Goal: Information Seeking & Learning: Learn about a topic

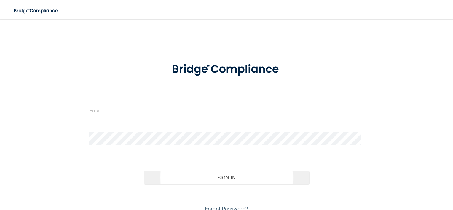
type input "[EMAIL_ADDRESS][DOMAIN_NAME]"
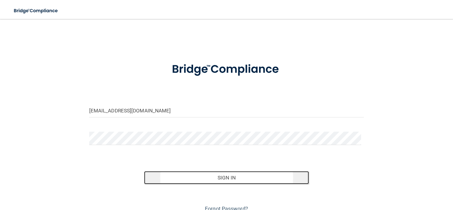
click at [251, 178] on button "Sign In" at bounding box center [226, 177] width 165 height 13
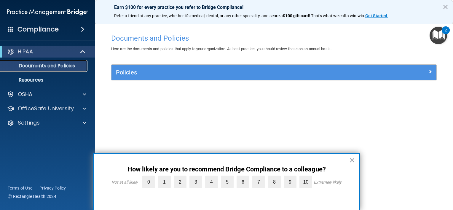
click at [66, 64] on p "Documents and Policies" at bounding box center [44, 66] width 81 height 6
click at [351, 158] on button "×" at bounding box center [352, 159] width 6 height 9
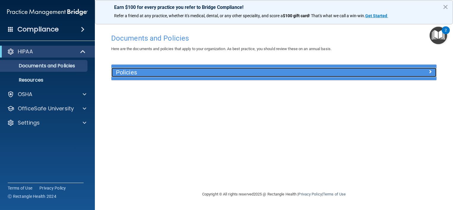
click at [318, 73] on h5 "Policies" at bounding box center [233, 72] width 235 height 7
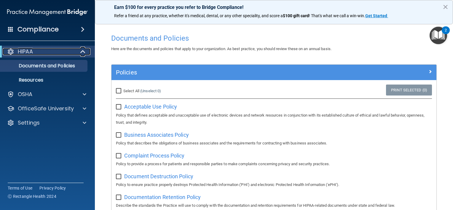
click at [83, 49] on span at bounding box center [83, 51] width 5 height 7
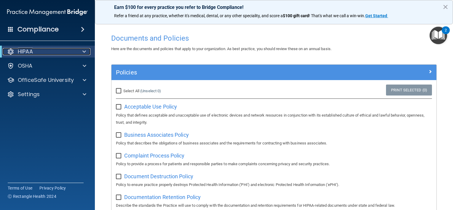
click at [83, 49] on span at bounding box center [84, 51] width 4 height 7
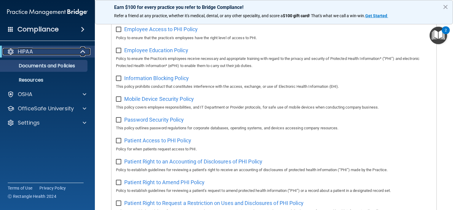
scroll to position [100, 0]
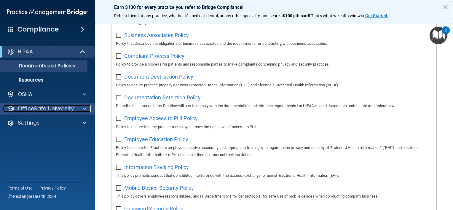
click at [83, 108] on span at bounding box center [85, 108] width 4 height 7
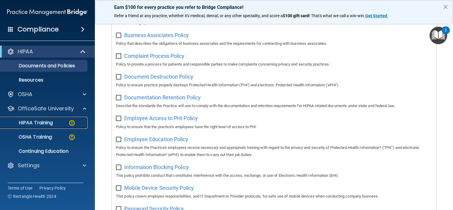
click at [39, 122] on p "HIPAA Training" at bounding box center [28, 123] width 49 height 6
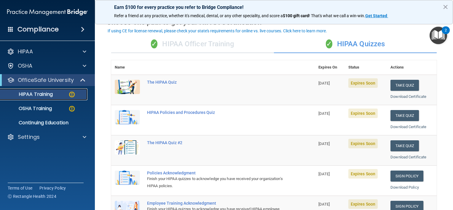
scroll to position [59, 0]
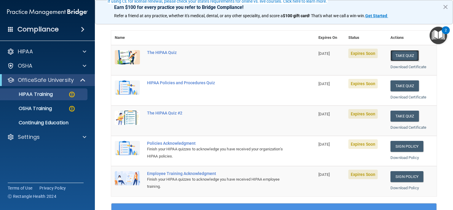
click at [409, 55] on button "Take Quiz" at bounding box center [405, 55] width 28 height 11
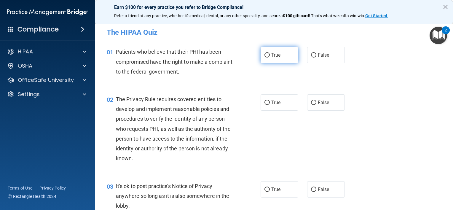
click at [268, 55] on label "True" at bounding box center [280, 55] width 38 height 16
click at [268, 55] on input "True" at bounding box center [267, 55] width 5 height 4
radio input "true"
click at [267, 101] on input "True" at bounding box center [267, 103] width 5 height 4
radio input "true"
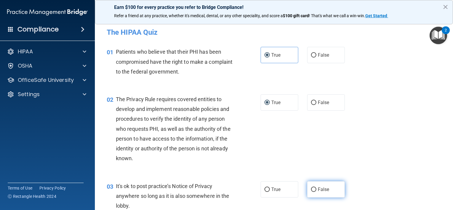
click at [311, 188] on input "False" at bounding box center [313, 189] width 5 height 4
radio input "true"
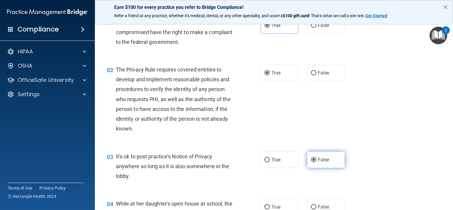
scroll to position [59, 0]
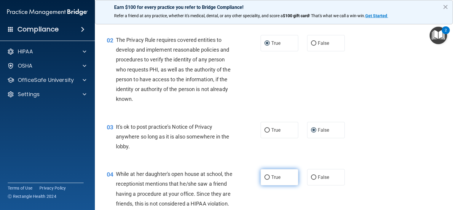
drag, startPoint x: 266, startPoint y: 174, endPoint x: 275, endPoint y: 176, distance: 8.8
click at [266, 174] on label "True" at bounding box center [280, 177] width 38 height 16
click at [266, 175] on input "True" at bounding box center [267, 177] width 5 height 4
radio input "true"
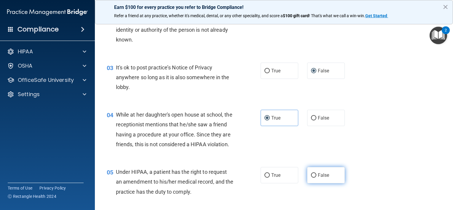
click at [311, 178] on input "False" at bounding box center [313, 175] width 5 height 4
radio input "true"
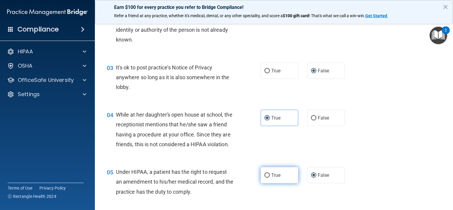
scroll to position [178, 0]
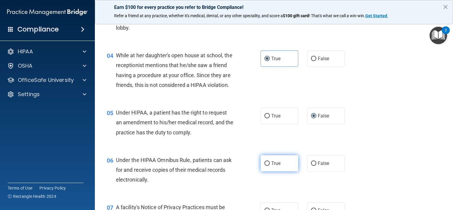
click at [266, 166] on input "True" at bounding box center [267, 163] width 5 height 4
radio input "true"
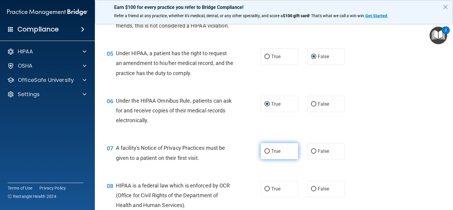
click at [265, 154] on input "True" at bounding box center [267, 151] width 5 height 4
radio input "true"
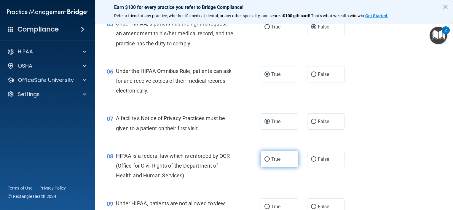
click at [265, 162] on input "True" at bounding box center [267, 159] width 5 height 4
radio input "true"
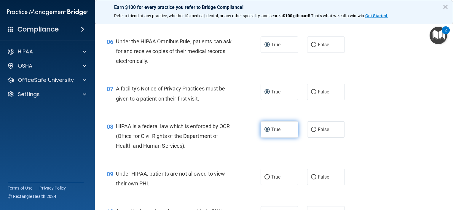
scroll to position [326, 0]
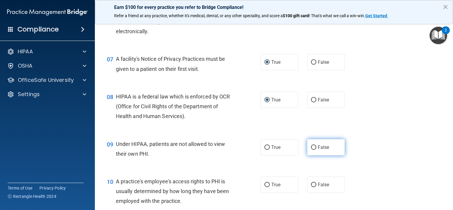
click at [311, 150] on input "False" at bounding box center [313, 147] width 5 height 4
radio input "true"
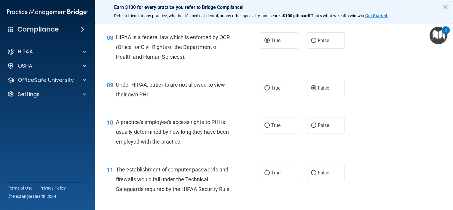
scroll to position [415, 0]
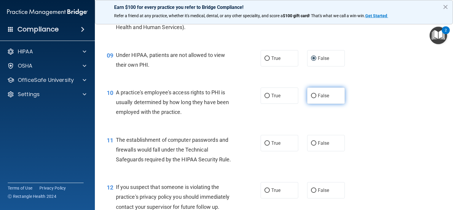
click at [312, 98] on input "False" at bounding box center [313, 96] width 5 height 4
radio input "true"
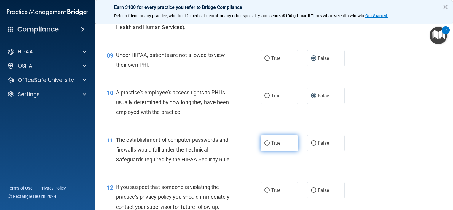
click at [265, 146] on input "True" at bounding box center [267, 143] width 5 height 4
radio input "true"
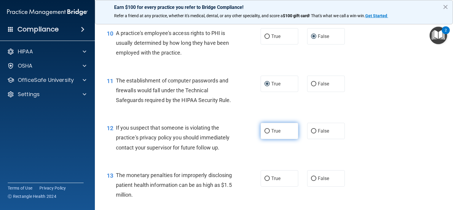
click at [263, 138] on label "True" at bounding box center [280, 131] width 38 height 16
click at [265, 133] on input "True" at bounding box center [267, 131] width 5 height 4
radio input "true"
click at [265, 181] on input "True" at bounding box center [267, 178] width 5 height 4
radio input "true"
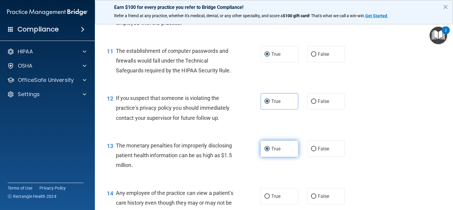
scroll to position [534, 0]
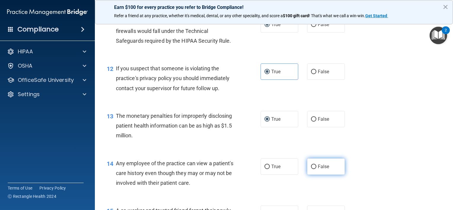
click at [311, 169] on input "False" at bounding box center [313, 167] width 5 height 4
radio input "true"
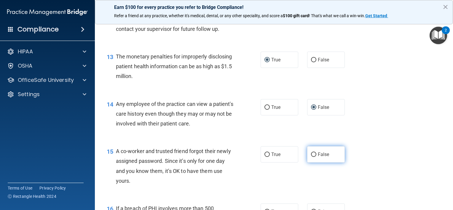
click at [311, 157] on input "False" at bounding box center [313, 154] width 5 height 4
radio input "true"
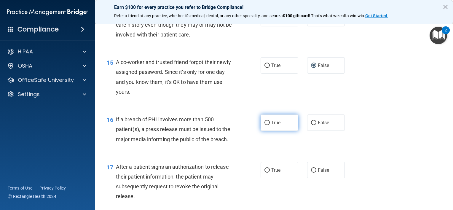
click at [265, 125] on input "True" at bounding box center [267, 123] width 5 height 4
radio input "true"
click at [265, 173] on input "True" at bounding box center [267, 170] width 5 height 4
radio input "true"
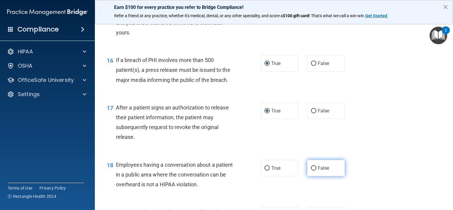
click at [311, 171] on input "False" at bounding box center [313, 168] width 5 height 4
radio input "true"
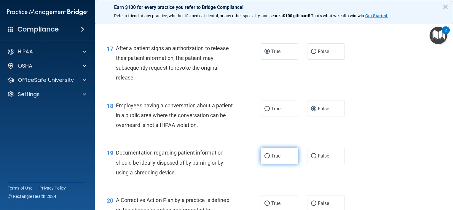
click at [265, 158] on input "True" at bounding box center [267, 156] width 5 height 4
radio input "true"
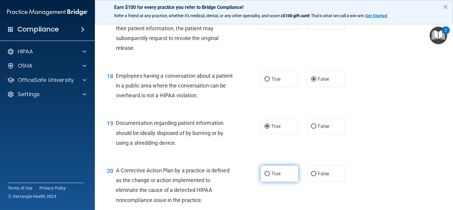
click at [266, 180] on label "True" at bounding box center [280, 174] width 38 height 16
click at [266, 176] on input "True" at bounding box center [267, 174] width 5 height 4
radio input "true"
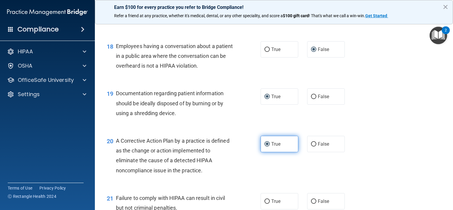
scroll to position [890, 0]
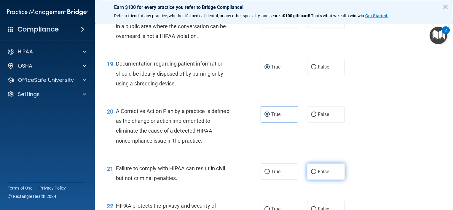
click at [312, 174] on input "False" at bounding box center [313, 172] width 5 height 4
radio input "true"
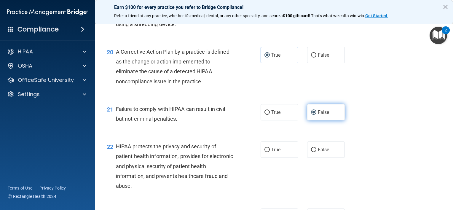
scroll to position [979, 0]
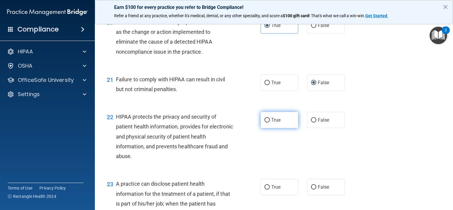
click at [265, 123] on input "True" at bounding box center [267, 120] width 5 height 4
radio input "true"
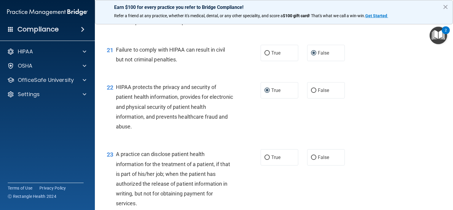
scroll to position [1038, 0]
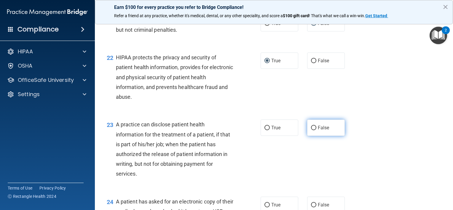
click at [311, 130] on input "False" at bounding box center [313, 128] width 5 height 4
radio input "true"
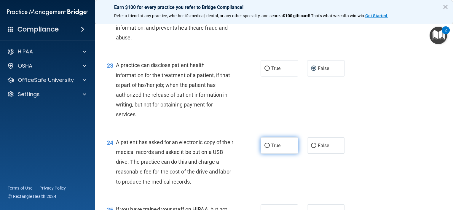
click at [265, 148] on input "True" at bounding box center [267, 146] width 5 height 4
radio input "true"
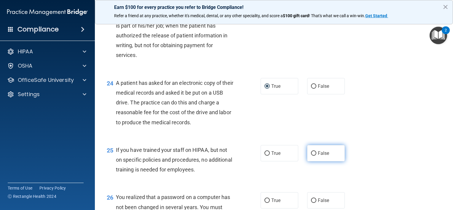
click at [311, 156] on input "False" at bounding box center [313, 153] width 5 height 4
radio input "true"
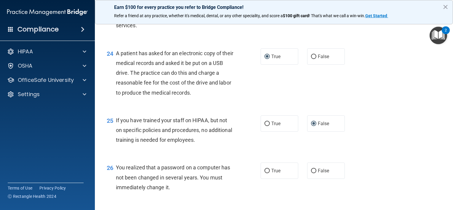
scroll to position [1216, 0]
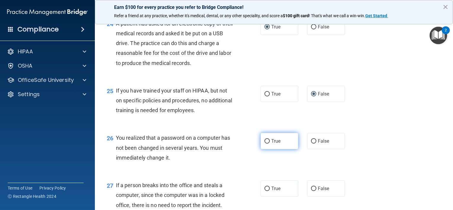
click at [265, 144] on input "True" at bounding box center [267, 141] width 5 height 4
radio input "true"
click at [311, 191] on input "False" at bounding box center [313, 189] width 5 height 4
radio input "true"
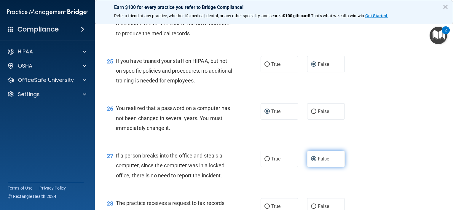
scroll to position [1276, 0]
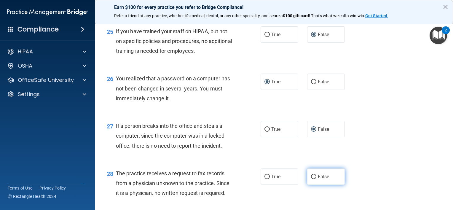
click at [311, 179] on input "False" at bounding box center [313, 177] width 5 height 4
radio input "true"
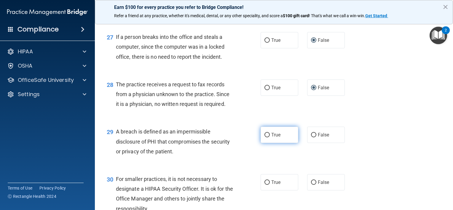
click at [266, 137] on input "True" at bounding box center [267, 135] width 5 height 4
radio input "true"
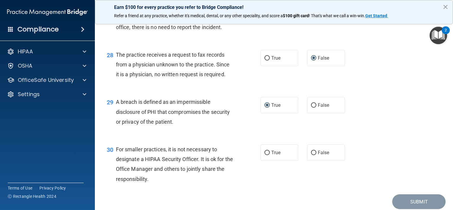
scroll to position [1424, 0]
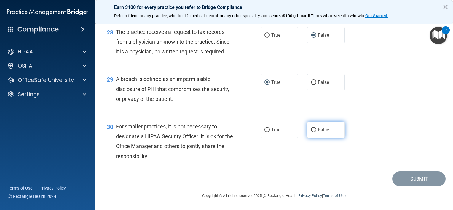
click at [311, 130] on label "False" at bounding box center [326, 130] width 38 height 16
click at [311, 130] on input "False" at bounding box center [313, 130] width 5 height 4
radio input "true"
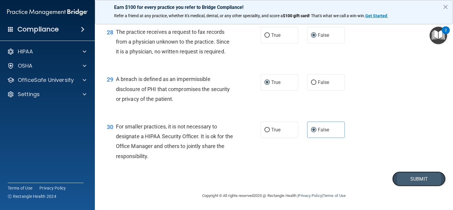
click at [407, 182] on button "Submit" at bounding box center [418, 178] width 53 height 15
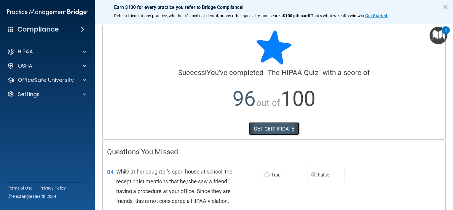
click at [275, 126] on link "GET CERTIFICATE" at bounding box center [274, 128] width 51 height 13
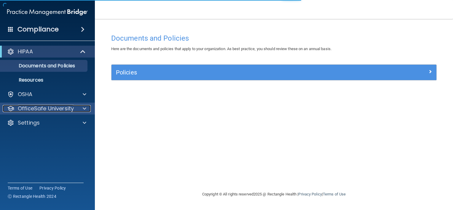
click at [59, 108] on p "OfficeSafe University" at bounding box center [46, 108] width 56 height 7
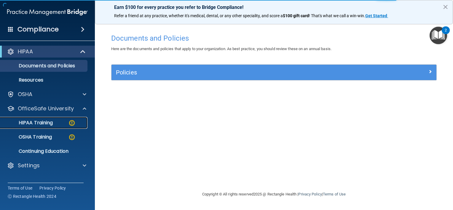
click at [44, 121] on p "HIPAA Training" at bounding box center [28, 123] width 49 height 6
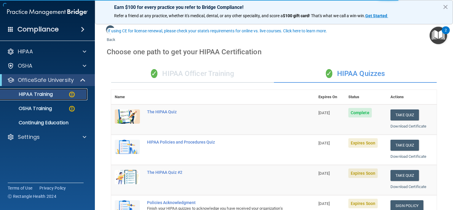
scroll to position [30, 0]
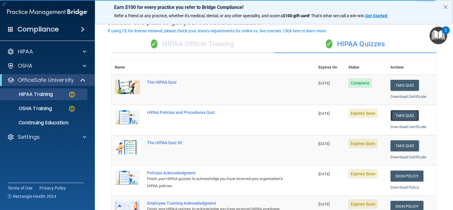
click at [399, 113] on button "Take Quiz" at bounding box center [405, 115] width 28 height 11
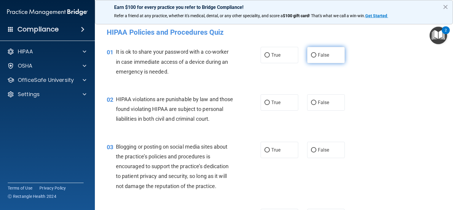
drag, startPoint x: 310, startPoint y: 54, endPoint x: 293, endPoint y: 87, distance: 36.5
click at [311, 54] on input "False" at bounding box center [313, 55] width 5 height 4
radio input "true"
click at [265, 102] on input "True" at bounding box center [267, 103] width 5 height 4
radio input "true"
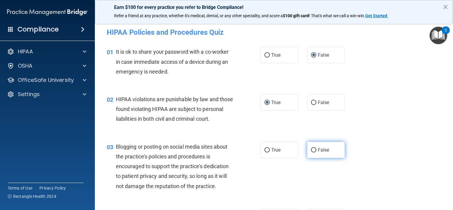
click at [311, 152] on input "False" at bounding box center [313, 150] width 5 height 4
radio input "true"
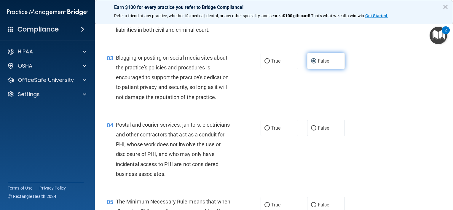
scroll to position [119, 0]
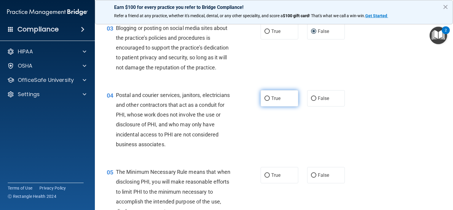
click at [267, 101] on input "True" at bounding box center [267, 98] width 5 height 4
radio input "true"
click at [265, 178] on input "True" at bounding box center [267, 175] width 5 height 4
radio input "true"
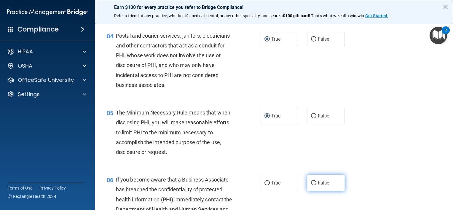
click at [311, 185] on input "False" at bounding box center [313, 183] width 5 height 4
radio input "true"
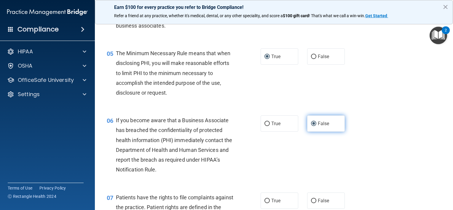
scroll to position [267, 0]
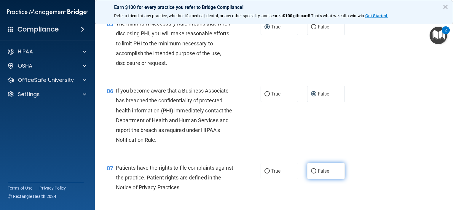
click at [311, 174] on input "False" at bounding box center [313, 171] width 5 height 4
radio input "true"
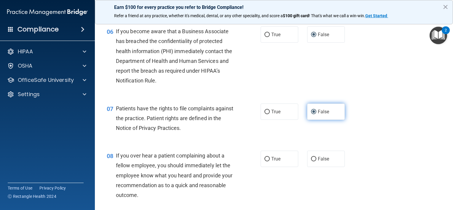
scroll to position [356, 0]
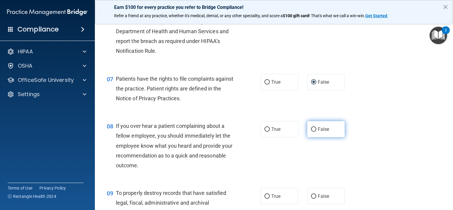
click at [311, 132] on input "False" at bounding box center [313, 129] width 5 height 4
radio input "true"
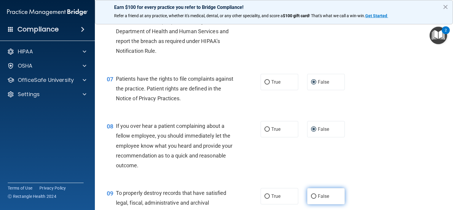
click at [311, 199] on input "False" at bounding box center [313, 196] width 5 height 4
radio input "true"
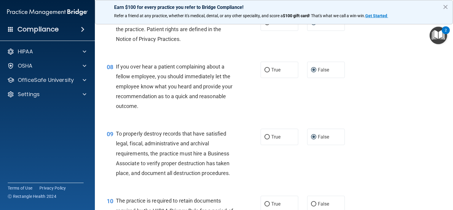
scroll to position [475, 0]
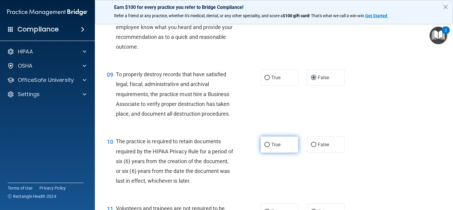
click at [265, 147] on input "True" at bounding box center [267, 145] width 5 height 4
radio input "true"
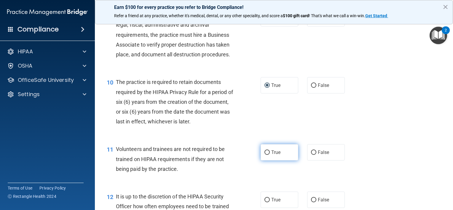
scroll to position [564, 0]
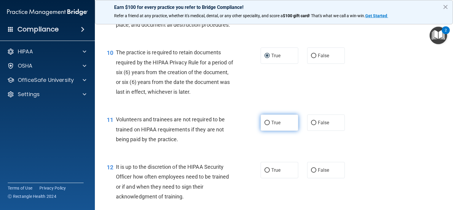
click at [265, 125] on input "True" at bounding box center [267, 123] width 5 height 4
radio input "true"
click at [265, 173] on input "True" at bounding box center [267, 170] width 5 height 4
radio input "true"
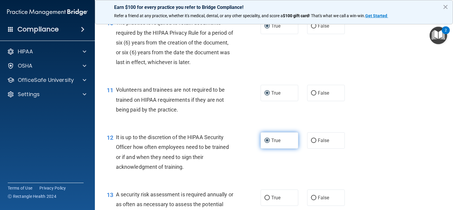
scroll to position [623, 0]
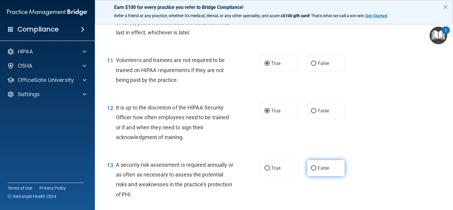
click at [308, 176] on label "False" at bounding box center [326, 168] width 38 height 16
click at [311, 171] on input "False" at bounding box center [313, 168] width 5 height 4
radio input "true"
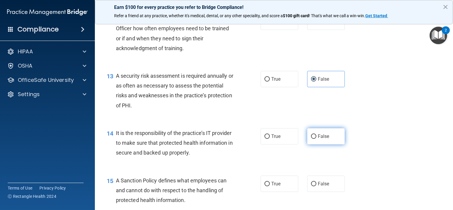
click at [311, 139] on input "False" at bounding box center [313, 136] width 5 height 4
radio input "true"
click at [266, 186] on input "True" at bounding box center [267, 184] width 5 height 4
radio input "true"
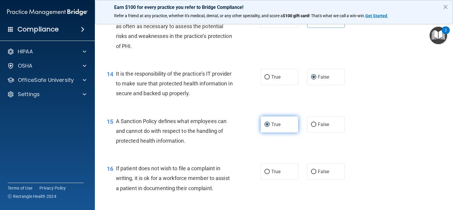
scroll to position [801, 0]
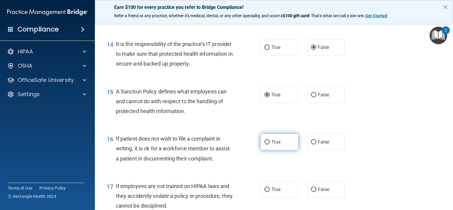
click at [261, 150] on label "True" at bounding box center [280, 142] width 38 height 16
click at [265, 144] on input "True" at bounding box center [267, 142] width 5 height 4
radio input "true"
click at [265, 192] on input "True" at bounding box center [267, 189] width 5 height 4
radio input "true"
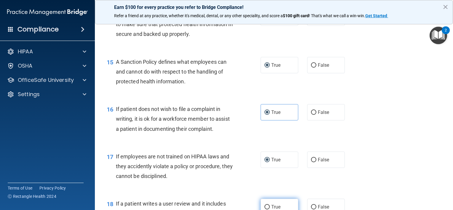
scroll to position [860, 0]
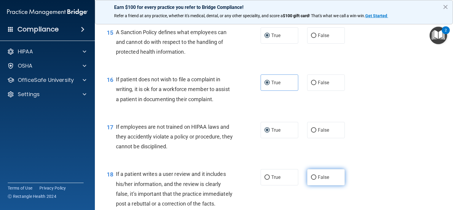
click at [311, 180] on input "False" at bounding box center [313, 177] width 5 height 4
radio input "true"
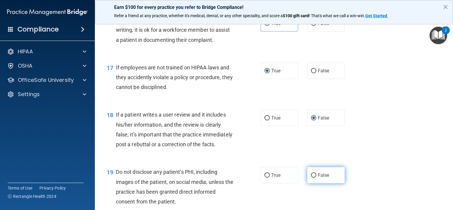
click at [312, 178] on input "False" at bounding box center [313, 175] width 5 height 4
radio input "true"
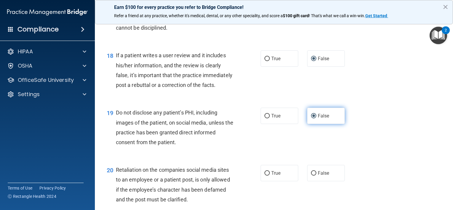
scroll to position [1009, 0]
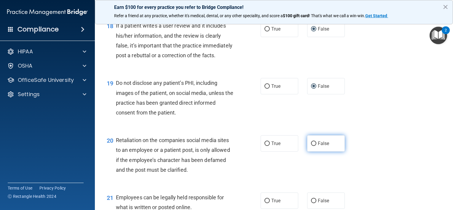
click at [313, 146] on input "False" at bounding box center [313, 143] width 5 height 4
radio input "true"
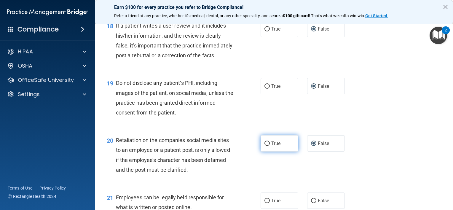
scroll to position [1098, 0]
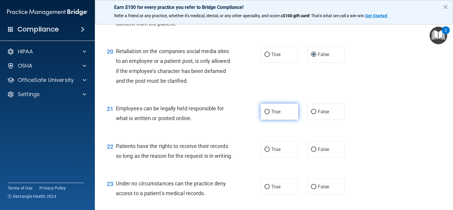
click at [265, 114] on input "True" at bounding box center [267, 112] width 5 height 4
radio input "true"
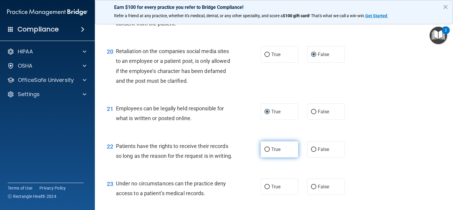
click at [266, 152] on input "True" at bounding box center [267, 149] width 5 height 4
radio input "true"
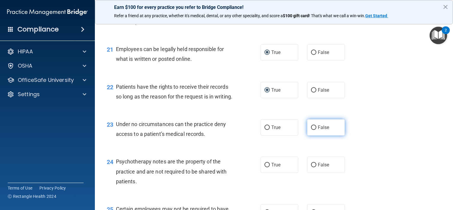
click at [311, 130] on input "False" at bounding box center [313, 127] width 5 height 4
radio input "true"
click at [311, 167] on input "False" at bounding box center [313, 165] width 5 height 4
radio input "true"
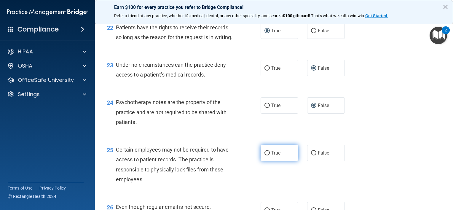
click at [265, 155] on input "True" at bounding box center [267, 153] width 5 height 4
radio input "true"
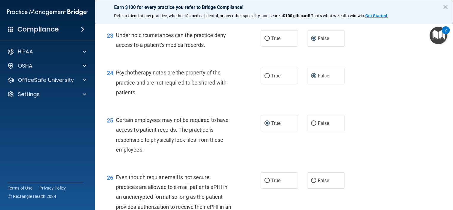
scroll to position [1276, 0]
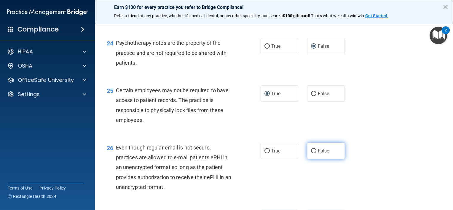
click at [311, 153] on input "False" at bounding box center [313, 151] width 5 height 4
radio input "true"
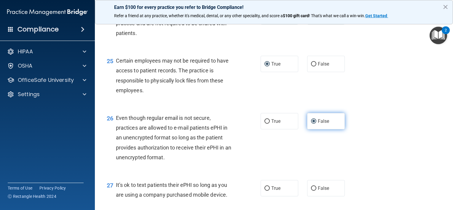
scroll to position [1335, 0]
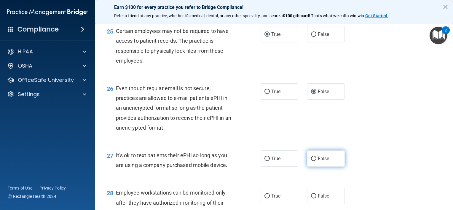
click at [311, 161] on input "False" at bounding box center [313, 159] width 5 height 4
radio input "true"
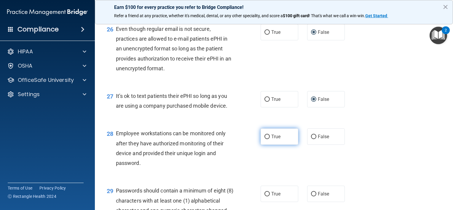
click at [265, 139] on input "True" at bounding box center [267, 137] width 5 height 4
radio input "true"
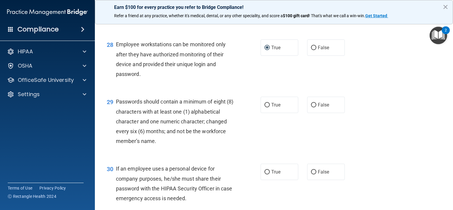
drag, startPoint x: 265, startPoint y: 201, endPoint x: 266, endPoint y: 192, distance: 8.4
click at [265, 174] on input "True" at bounding box center [267, 172] width 5 height 4
radio input "true"
click at [265, 107] on input "True" at bounding box center [267, 105] width 5 height 4
radio input "true"
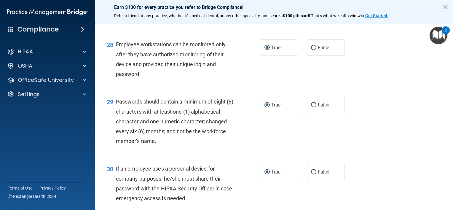
scroll to position [1555, 0]
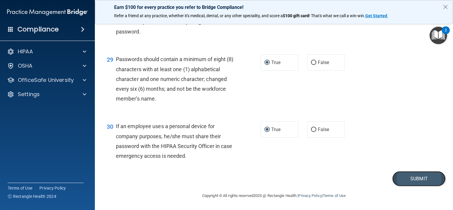
click at [416, 175] on button "Submit" at bounding box center [418, 178] width 53 height 15
click at [422, 181] on button "Submit" at bounding box center [418, 178] width 53 height 15
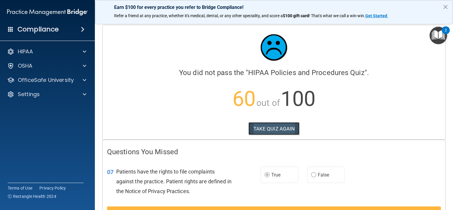
click at [276, 125] on button "TAKE QUIZ AGAIN" at bounding box center [274, 128] width 51 height 13
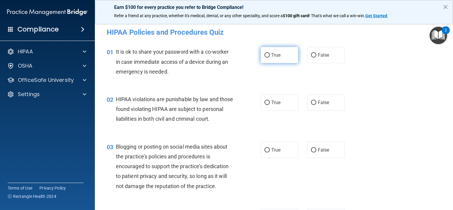
click at [265, 53] on input "True" at bounding box center [267, 55] width 5 height 4
radio input "true"
click at [310, 51] on label "False" at bounding box center [326, 55] width 38 height 16
click at [311, 53] on input "False" at bounding box center [313, 55] width 5 height 4
radio input "true"
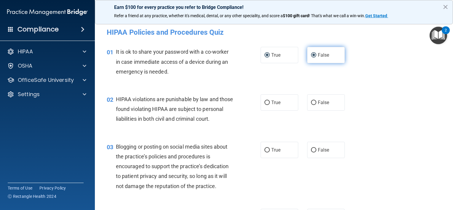
radio input "false"
click at [265, 101] on input "True" at bounding box center [267, 103] width 5 height 4
radio input "true"
click at [311, 152] on input "False" at bounding box center [313, 150] width 5 height 4
radio input "true"
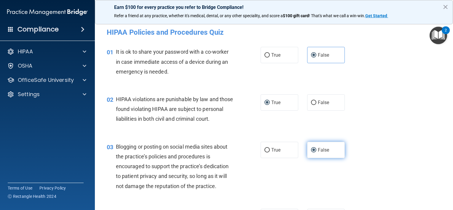
scroll to position [59, 0]
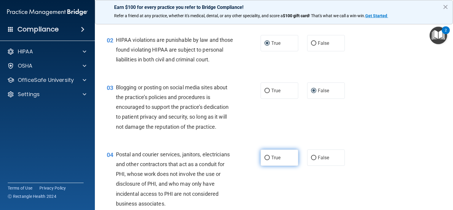
click at [265, 160] on input "True" at bounding box center [267, 158] width 5 height 4
radio input "true"
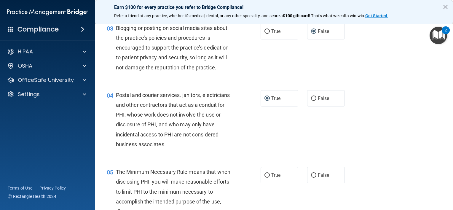
scroll to position [148, 0]
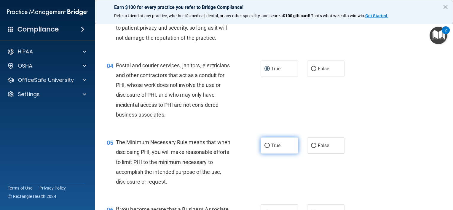
click at [265, 148] on input "True" at bounding box center [267, 146] width 5 height 4
radio input "true"
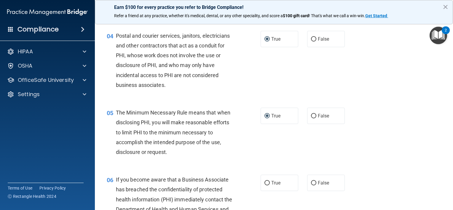
scroll to position [208, 0]
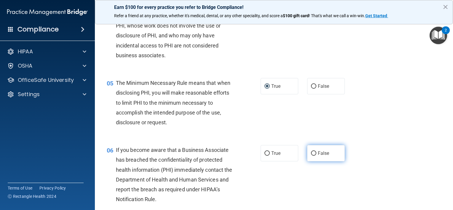
click at [313, 156] on input "False" at bounding box center [313, 153] width 5 height 4
radio input "true"
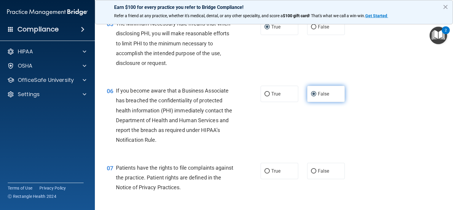
scroll to position [297, 0]
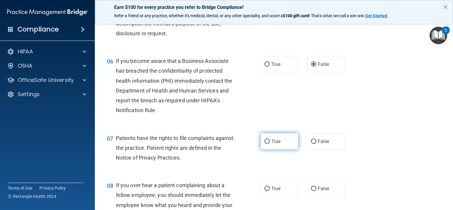
click at [267, 144] on input "True" at bounding box center [267, 141] width 5 height 4
radio input "true"
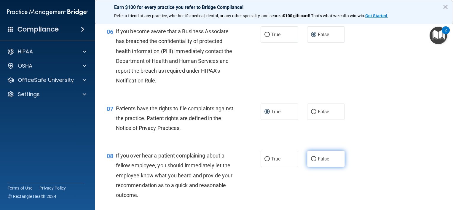
click at [311, 161] on input "False" at bounding box center [313, 159] width 5 height 4
radio input "true"
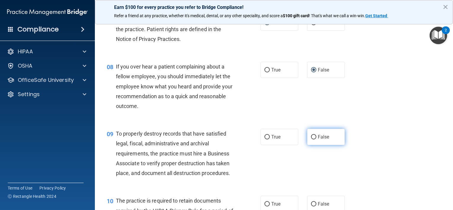
click at [311, 139] on input "False" at bounding box center [313, 137] width 5 height 4
radio input "true"
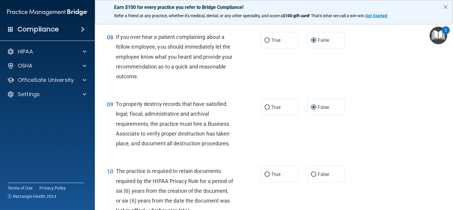
scroll to position [504, 0]
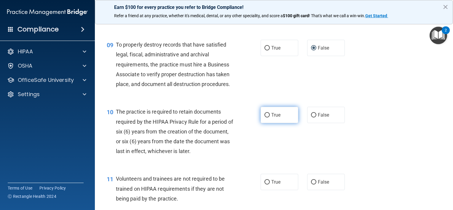
click at [265, 117] on input "True" at bounding box center [267, 115] width 5 height 4
radio input "true"
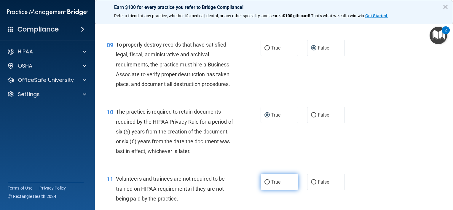
click at [262, 189] on label "True" at bounding box center [280, 182] width 38 height 16
click at [265, 185] on input "True" at bounding box center [267, 182] width 5 height 4
radio input "true"
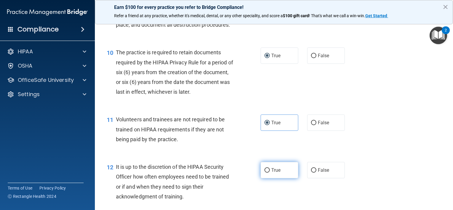
click at [266, 173] on input "True" at bounding box center [267, 170] width 5 height 4
radio input "true"
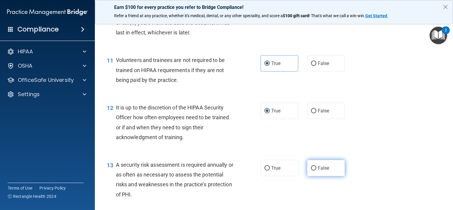
click at [311, 171] on input "False" at bounding box center [313, 168] width 5 height 4
radio input "true"
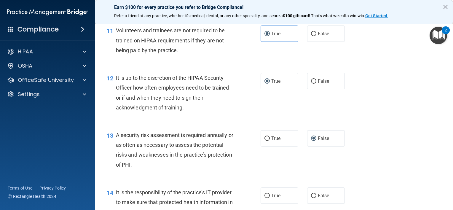
scroll to position [682, 0]
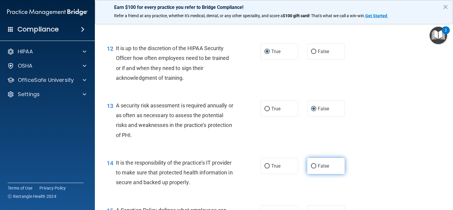
click at [311, 168] on input "False" at bounding box center [313, 166] width 5 height 4
radio input "true"
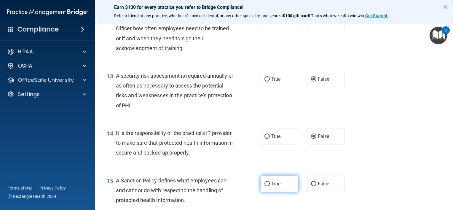
click at [265, 186] on input "True" at bounding box center [267, 184] width 5 height 4
radio input "true"
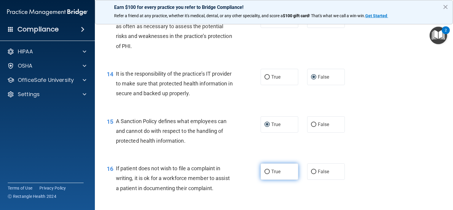
click at [262, 179] on label "True" at bounding box center [280, 171] width 38 height 16
click at [265, 174] on input "True" at bounding box center [267, 172] width 5 height 4
radio input "true"
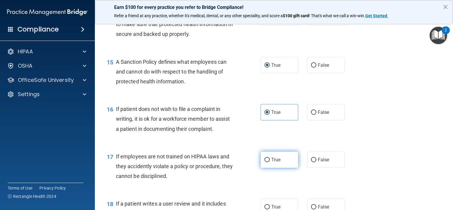
click at [265, 162] on input "True" at bounding box center [267, 160] width 5 height 4
radio input "true"
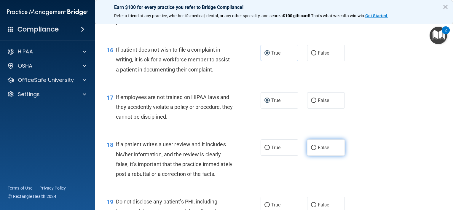
click at [311, 150] on input "False" at bounding box center [313, 148] width 5 height 4
radio input "true"
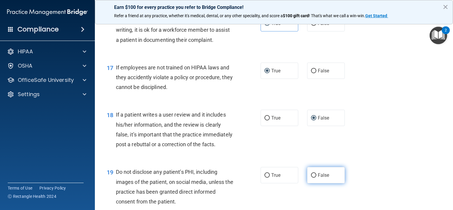
click at [311, 178] on input "False" at bounding box center [313, 175] width 5 height 4
radio input "true"
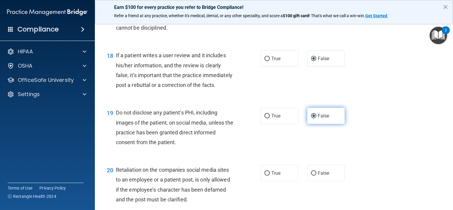
scroll to position [1009, 0]
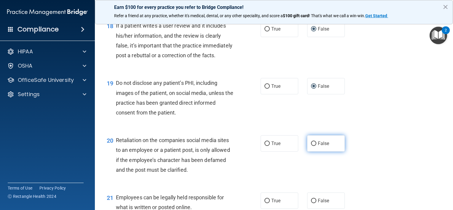
click at [311, 146] on input "False" at bounding box center [313, 143] width 5 height 4
radio input "true"
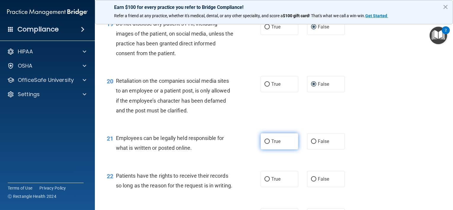
drag, startPoint x: 261, startPoint y: 162, endPoint x: 264, endPoint y: 162, distance: 3.3
click at [262, 150] on label "True" at bounding box center [280, 141] width 38 height 16
click at [265, 144] on input "True" at bounding box center [267, 141] width 5 height 4
radio input "true"
click at [265, 182] on input "True" at bounding box center [267, 179] width 5 height 4
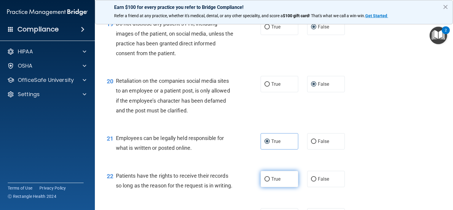
radio input "true"
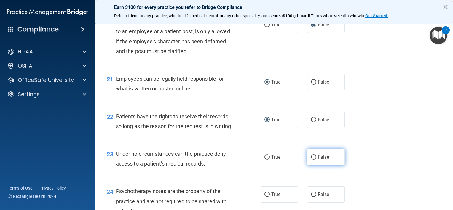
click at [311, 160] on input "False" at bounding box center [313, 157] width 5 height 4
radio input "true"
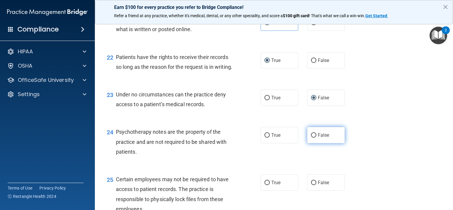
click at [311, 138] on input "False" at bounding box center [313, 135] width 5 height 4
radio input "true"
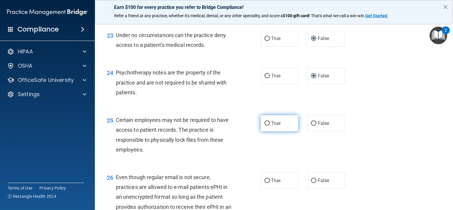
click at [265, 126] on input "True" at bounding box center [267, 123] width 5 height 4
radio input "true"
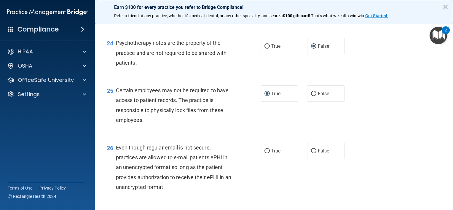
scroll to position [1335, 0]
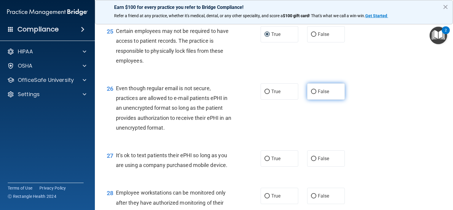
click at [311, 94] on input "False" at bounding box center [313, 92] width 5 height 4
radio input "true"
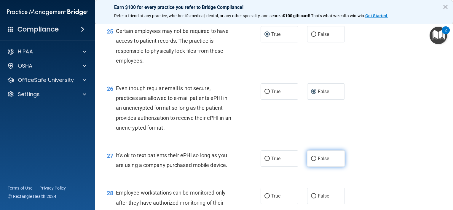
click at [312, 161] on input "False" at bounding box center [313, 159] width 5 height 4
radio input "true"
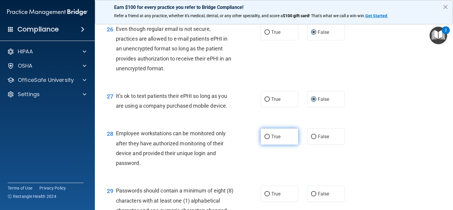
click at [265, 139] on input "True" at bounding box center [267, 137] width 5 height 4
radio input "true"
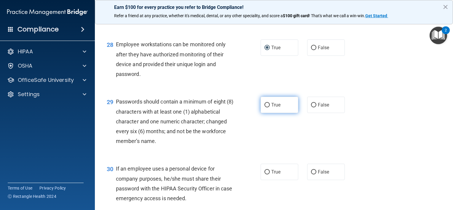
click at [266, 107] on input "True" at bounding box center [267, 105] width 5 height 4
radio input "true"
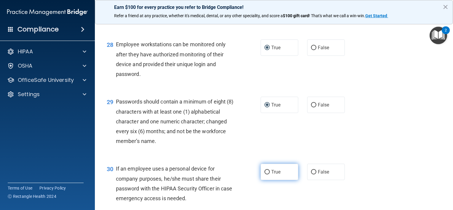
click at [266, 174] on input "True" at bounding box center [267, 172] width 5 height 4
radio input "true"
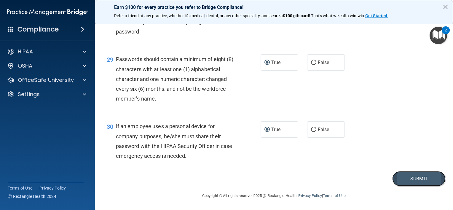
click at [408, 186] on button "Submit" at bounding box center [418, 178] width 53 height 15
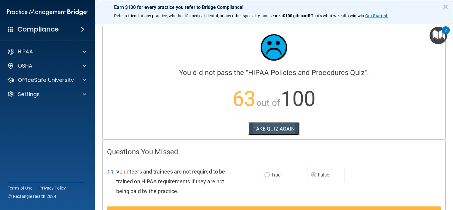
click at [284, 128] on button "TAKE QUIZ AGAIN" at bounding box center [274, 128] width 51 height 13
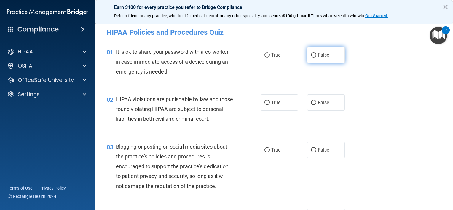
click at [312, 53] on input "False" at bounding box center [313, 55] width 5 height 4
radio input "true"
click at [267, 101] on input "True" at bounding box center [267, 103] width 5 height 4
radio input "true"
click at [312, 152] on input "False" at bounding box center [313, 150] width 5 height 4
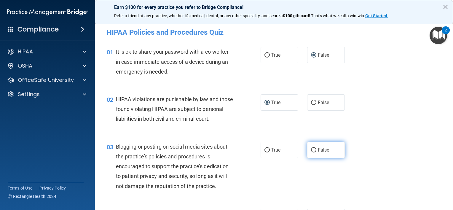
radio input "true"
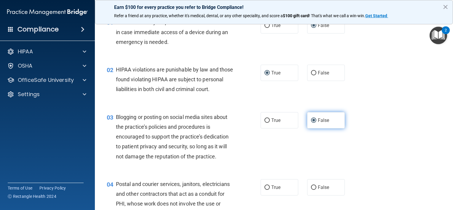
scroll to position [59, 0]
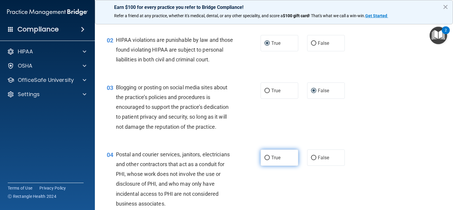
click at [262, 166] on label "True" at bounding box center [280, 158] width 38 height 16
click at [265, 160] on input "True" at bounding box center [267, 158] width 5 height 4
radio input "true"
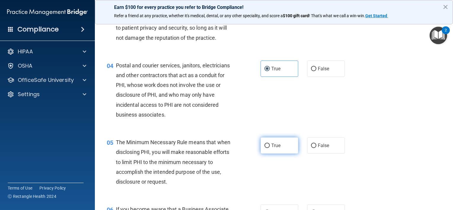
click at [265, 148] on input "True" at bounding box center [267, 146] width 5 height 4
radio input "true"
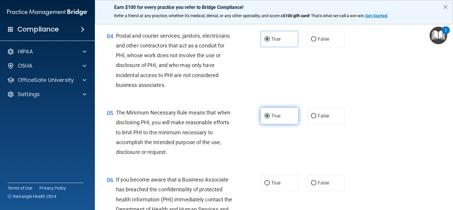
scroll to position [208, 0]
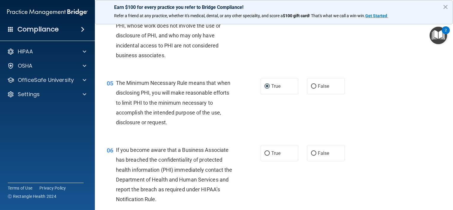
drag, startPoint x: 310, startPoint y: 160, endPoint x: 318, endPoint y: 152, distance: 11.3
click at [318, 152] on div "06 If you become aware that a Business Associate has breached the confidentiali…" at bounding box center [274, 176] width 344 height 77
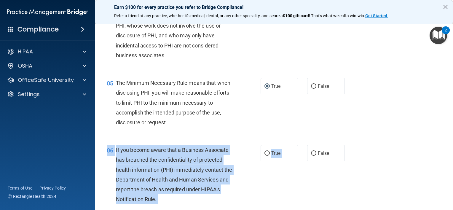
scroll to position [267, 0]
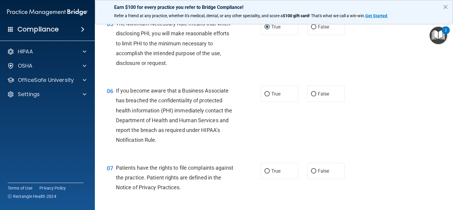
drag, startPoint x: 333, startPoint y: 135, endPoint x: 304, endPoint y: 86, distance: 57.2
click at [335, 133] on div "06 If you become aware that a Business Associate has breached the confidentiali…" at bounding box center [274, 116] width 344 height 77
click at [311, 96] on input "False" at bounding box center [313, 94] width 5 height 4
radio input "true"
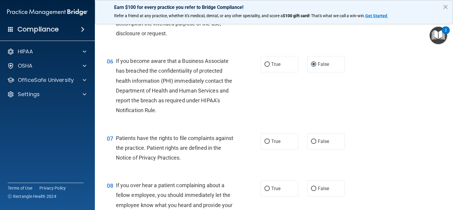
scroll to position [326, 0]
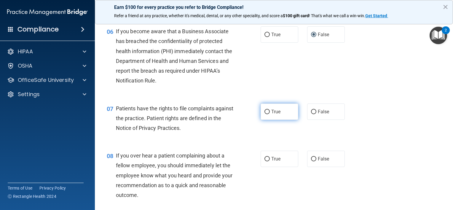
click at [265, 114] on input "True" at bounding box center [267, 112] width 5 height 4
radio input "true"
click at [311, 161] on input "False" at bounding box center [313, 159] width 5 height 4
radio input "true"
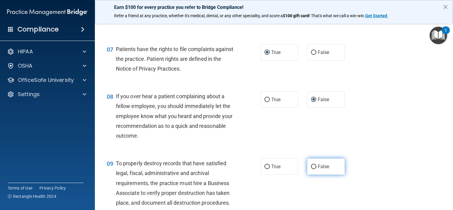
click at [311, 169] on input "False" at bounding box center [313, 167] width 5 height 4
radio input "true"
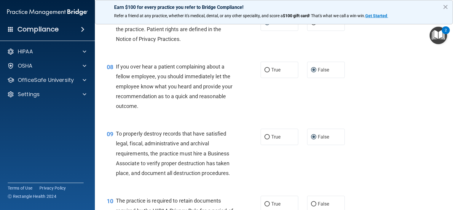
scroll to position [475, 0]
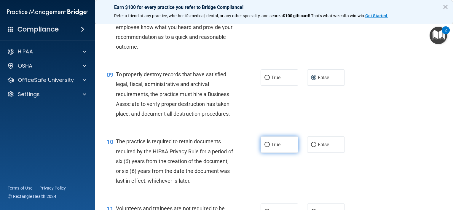
click at [265, 147] on input "True" at bounding box center [267, 145] width 5 height 4
radio input "true"
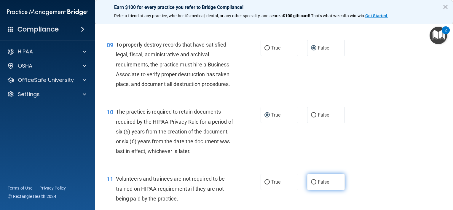
click at [313, 185] on input "False" at bounding box center [313, 182] width 5 height 4
radio input "true"
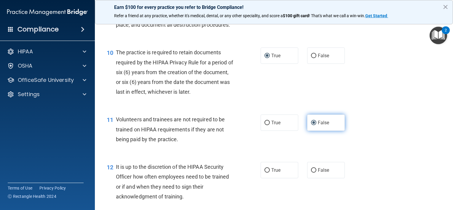
scroll to position [593, 0]
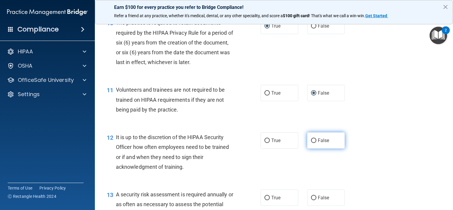
click at [311, 143] on input "False" at bounding box center [313, 141] width 5 height 4
radio input "true"
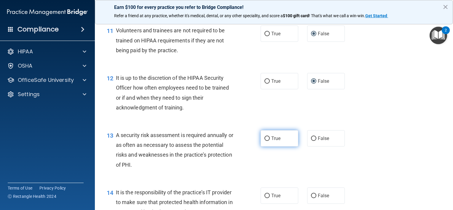
click at [265, 144] on label "True" at bounding box center [280, 138] width 38 height 16
click at [265, 141] on input "True" at bounding box center [267, 138] width 5 height 4
radio input "true"
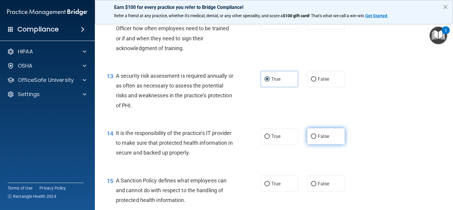
click at [311, 143] on label "False" at bounding box center [326, 136] width 38 height 16
click at [311, 139] on input "False" at bounding box center [313, 136] width 5 height 4
radio input "true"
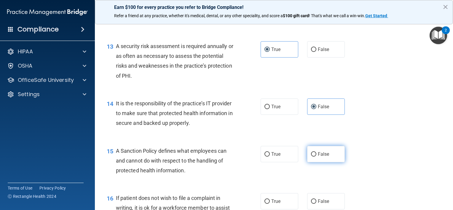
click at [311, 157] on input "False" at bounding box center [313, 154] width 5 height 4
radio input "true"
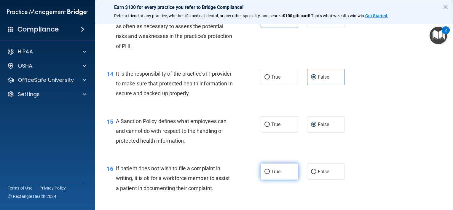
click at [265, 174] on input "True" at bounding box center [267, 172] width 5 height 4
radio input "true"
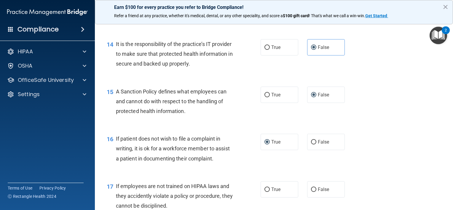
scroll to position [831, 0]
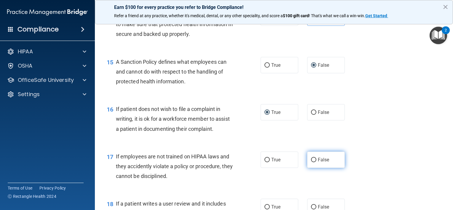
click at [311, 162] on input "False" at bounding box center [313, 160] width 5 height 4
radio input "true"
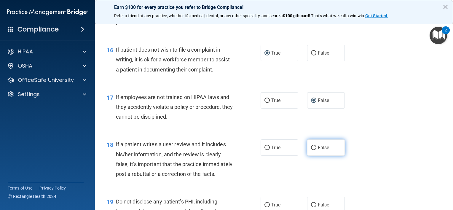
click at [311, 150] on input "False" at bounding box center [313, 148] width 5 height 4
radio input "true"
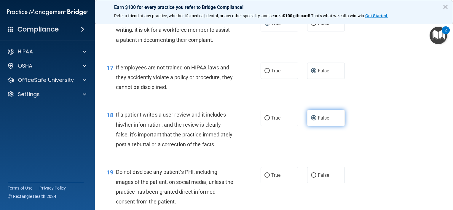
scroll to position [949, 0]
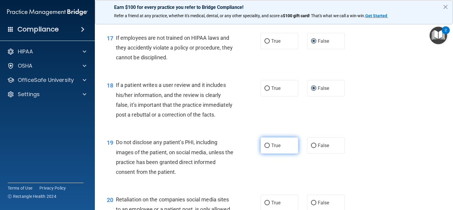
click at [265, 148] on input "True" at bounding box center [267, 146] width 5 height 4
radio input "true"
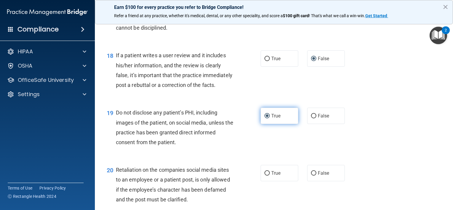
scroll to position [1009, 0]
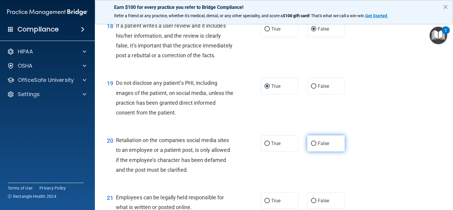
click at [309, 152] on label "False" at bounding box center [326, 143] width 38 height 16
click at [311, 146] on input "False" at bounding box center [313, 143] width 5 height 4
radio input "true"
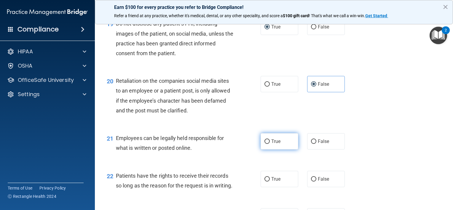
click at [266, 144] on input "True" at bounding box center [267, 141] width 5 height 4
radio input "true"
click at [312, 182] on input "False" at bounding box center [313, 179] width 5 height 4
radio input "true"
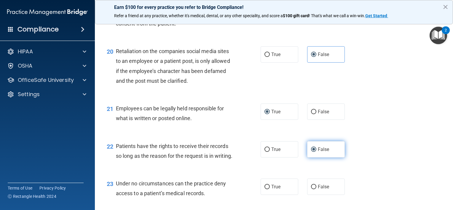
scroll to position [1127, 0]
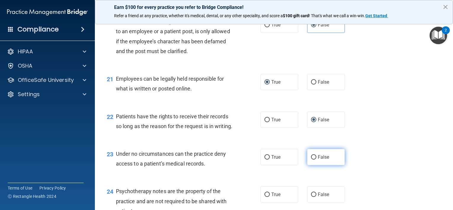
click at [311, 160] on input "False" at bounding box center [313, 157] width 5 height 4
radio input "true"
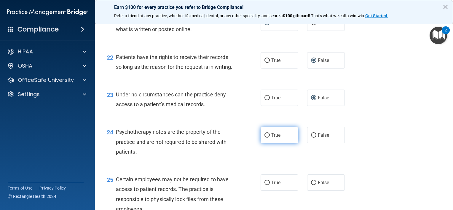
click at [262, 143] on label "True" at bounding box center [280, 135] width 38 height 16
click at [265, 138] on input "True" at bounding box center [267, 135] width 5 height 4
radio input "true"
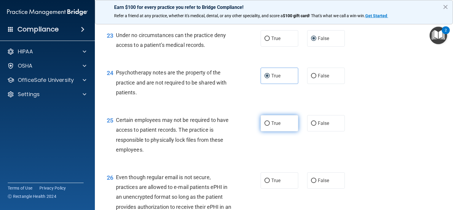
click at [265, 126] on input "True" at bounding box center [267, 123] width 5 height 4
radio input "true"
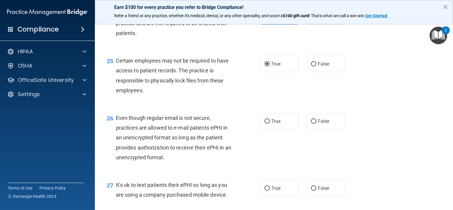
scroll to position [1335, 0]
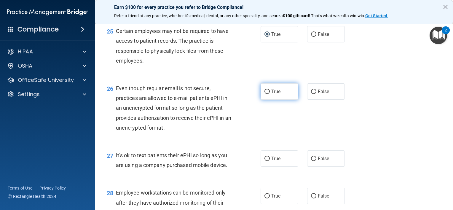
click at [265, 94] on input "True" at bounding box center [267, 92] width 5 height 4
radio input "true"
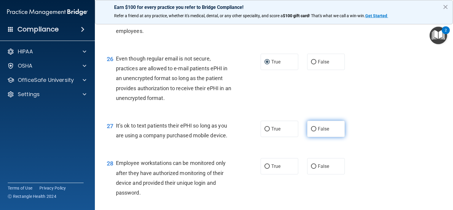
click at [311, 131] on input "False" at bounding box center [313, 129] width 5 height 4
radio input "true"
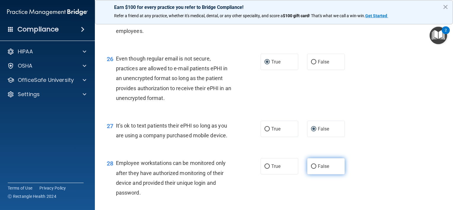
click at [311, 169] on input "False" at bounding box center [313, 166] width 5 height 4
radio input "true"
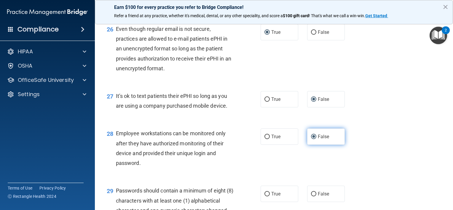
scroll to position [1424, 0]
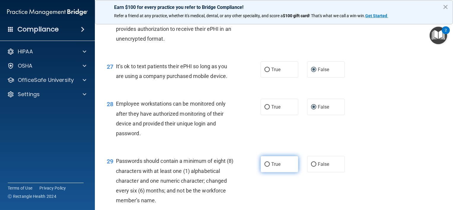
click at [265, 167] on input "True" at bounding box center [267, 164] width 5 height 4
radio input "true"
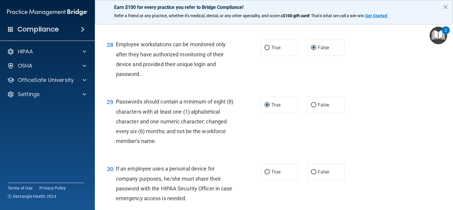
scroll to position [1513, 0]
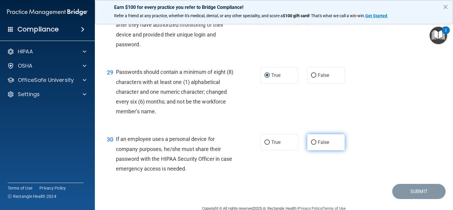
click at [311, 145] on input "False" at bounding box center [313, 142] width 5 height 4
radio input "true"
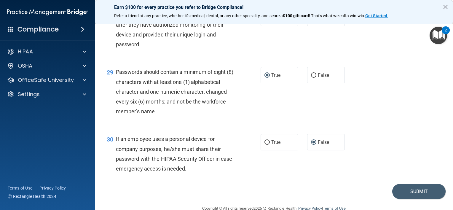
scroll to position [1555, 0]
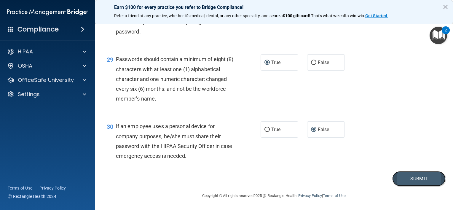
click at [412, 177] on button "Submit" at bounding box center [418, 178] width 53 height 15
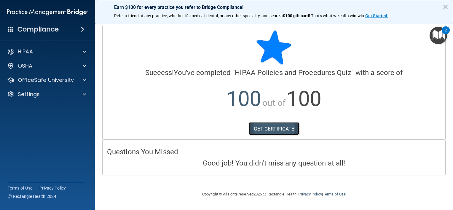
click at [274, 126] on link "GET CERTIFICATE" at bounding box center [274, 128] width 51 height 13
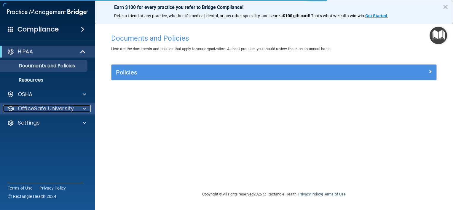
click at [83, 108] on span at bounding box center [85, 108] width 4 height 7
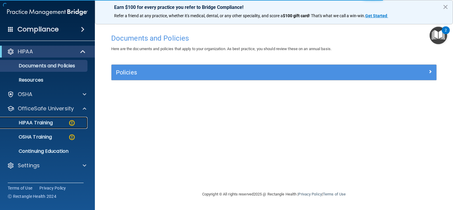
click at [51, 121] on p "HIPAA Training" at bounding box center [28, 123] width 49 height 6
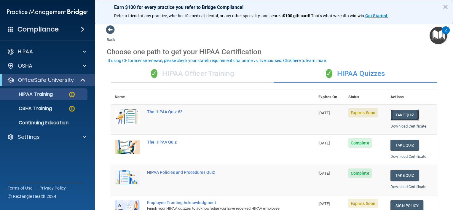
click at [399, 111] on button "Take Quiz" at bounding box center [405, 114] width 28 height 11
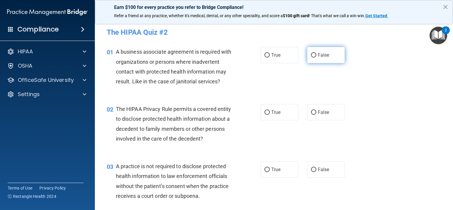
click at [309, 59] on label "False" at bounding box center [326, 55] width 38 height 16
click at [311, 58] on input "False" at bounding box center [313, 55] width 5 height 4
radio input "true"
click at [265, 110] on input "True" at bounding box center [267, 112] width 5 height 4
radio input "true"
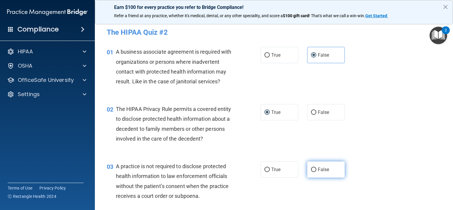
click at [311, 168] on input "False" at bounding box center [313, 170] width 5 height 4
radio input "true"
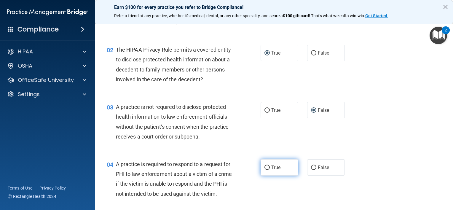
click at [265, 163] on label "True" at bounding box center [280, 167] width 38 height 16
click at [265, 166] on input "True" at bounding box center [267, 168] width 5 height 4
radio input "true"
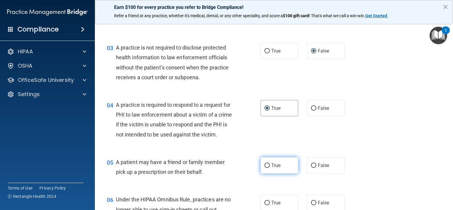
click at [265, 171] on label "True" at bounding box center [280, 165] width 38 height 16
click at [265, 168] on input "True" at bounding box center [267, 165] width 5 height 4
radio input "true"
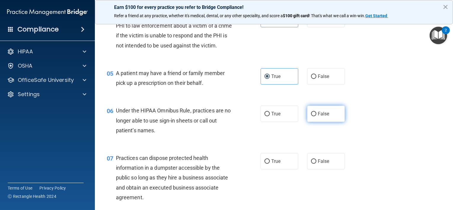
click at [311, 116] on input "False" at bounding box center [313, 114] width 5 height 4
radio input "true"
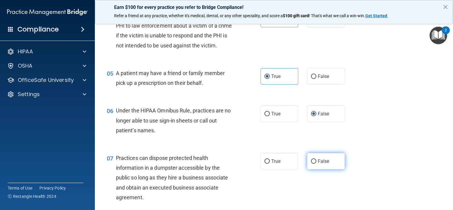
click at [311, 164] on input "False" at bounding box center [313, 161] width 5 height 4
radio input "true"
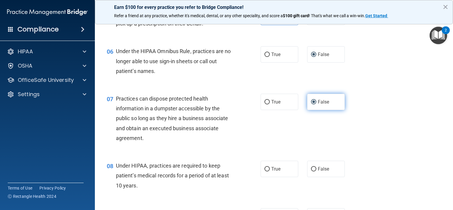
scroll to position [297, 0]
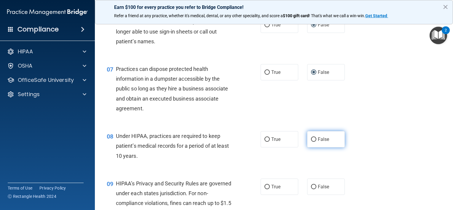
click at [311, 142] on input "False" at bounding box center [313, 139] width 5 height 4
radio input "true"
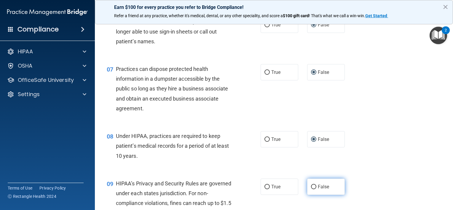
click at [311, 189] on input "False" at bounding box center [313, 187] width 5 height 4
radio input "true"
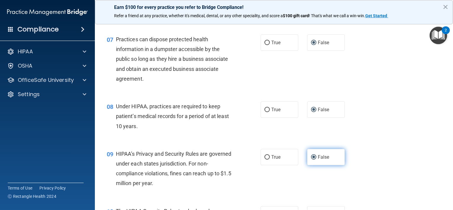
scroll to position [356, 0]
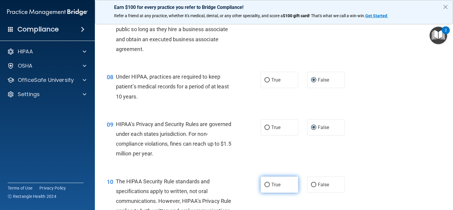
click at [263, 191] on label "True" at bounding box center [280, 184] width 38 height 16
click at [265, 187] on input "True" at bounding box center [267, 185] width 5 height 4
radio input "true"
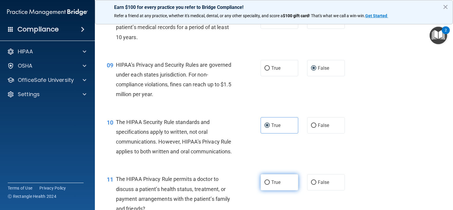
click at [266, 185] on input "True" at bounding box center [267, 182] width 5 height 4
radio input "true"
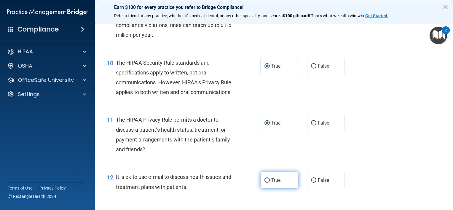
click at [265, 183] on input "True" at bounding box center [267, 180] width 5 height 4
radio input "true"
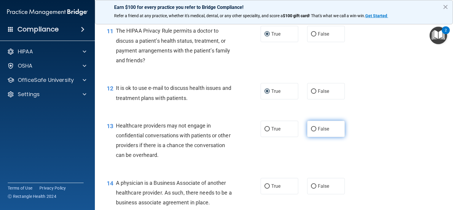
click at [312, 131] on input "False" at bounding box center [313, 129] width 5 height 4
radio input "true"
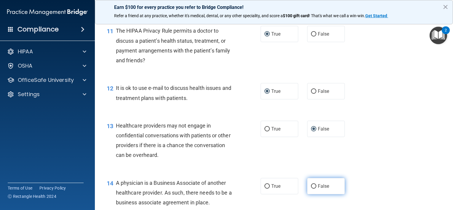
click at [312, 189] on input "False" at bounding box center [313, 186] width 5 height 4
radio input "true"
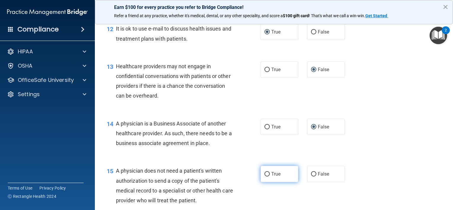
click at [265, 176] on input "True" at bounding box center [267, 174] width 5 height 4
radio input "true"
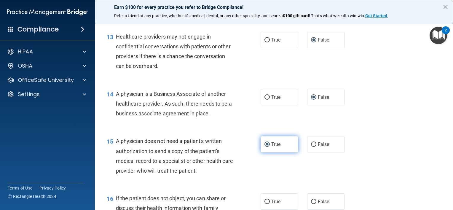
scroll to position [682, 0]
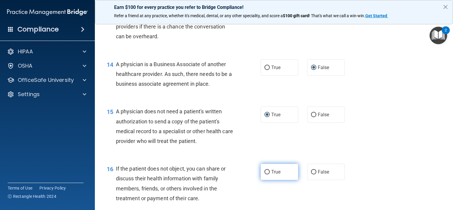
click at [265, 174] on input "True" at bounding box center [267, 172] width 5 height 4
radio input "true"
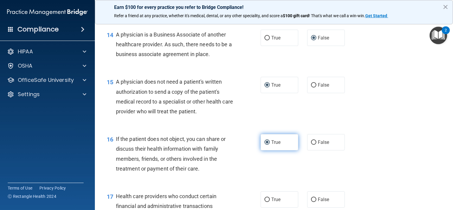
scroll to position [742, 0]
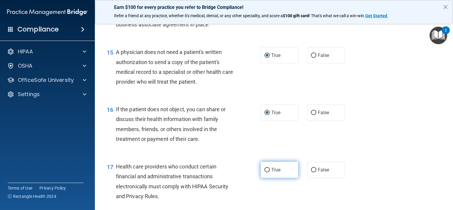
click at [265, 172] on input "True" at bounding box center [267, 170] width 5 height 4
radio input "true"
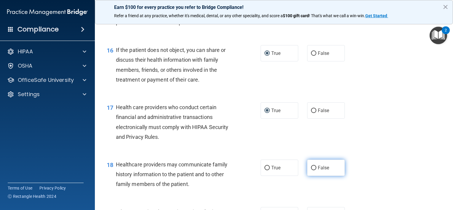
click at [312, 170] on input "False" at bounding box center [313, 168] width 5 height 4
radio input "true"
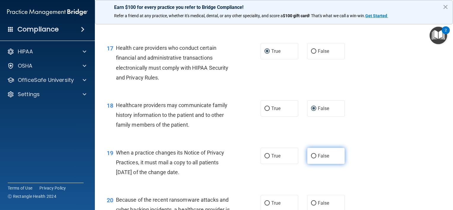
click at [311, 158] on input "False" at bounding box center [313, 156] width 5 height 4
radio input "true"
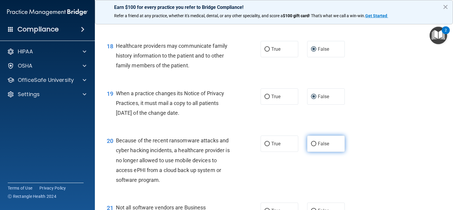
click at [308, 152] on label "False" at bounding box center [326, 144] width 38 height 16
click at [311, 146] on input "False" at bounding box center [313, 144] width 5 height 4
radio input "true"
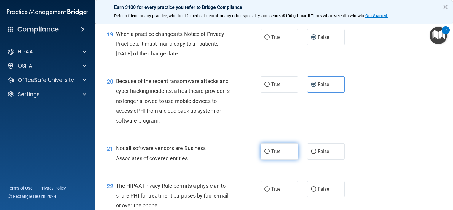
click at [265, 154] on input "True" at bounding box center [267, 152] width 5 height 4
radio input "true"
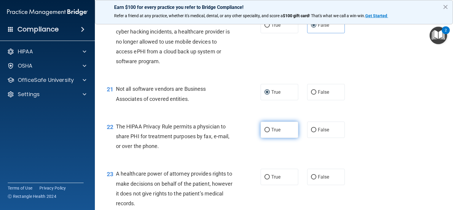
click at [265, 132] on input "True" at bounding box center [267, 130] width 5 height 4
radio input "true"
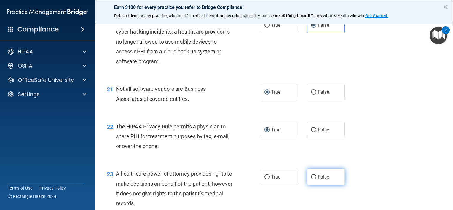
click at [311, 179] on input "False" at bounding box center [313, 177] width 5 height 4
radio input "true"
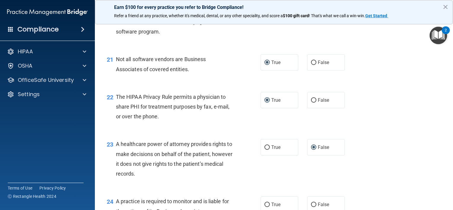
scroll to position [1098, 0]
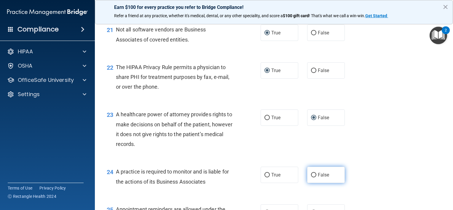
click at [311, 177] on input "False" at bounding box center [313, 175] width 5 height 4
radio input "true"
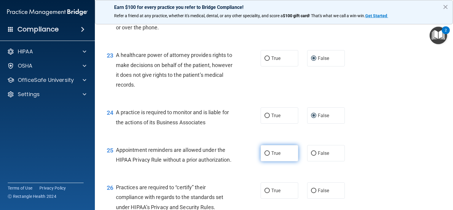
click at [266, 156] on input "True" at bounding box center [267, 153] width 5 height 4
radio input "true"
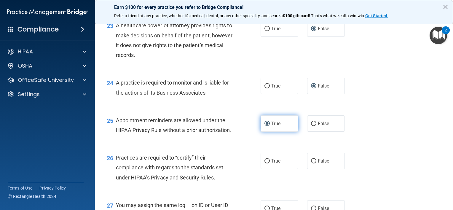
scroll to position [1216, 0]
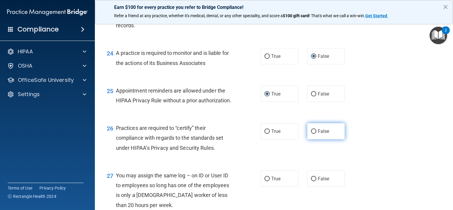
click at [311, 134] on input "False" at bounding box center [313, 131] width 5 height 4
radio input "true"
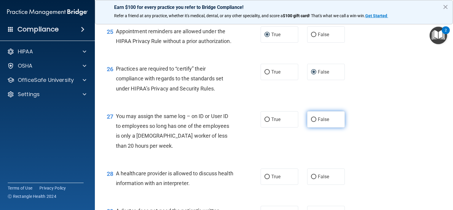
click at [311, 122] on input "False" at bounding box center [313, 119] width 5 height 4
radio input "true"
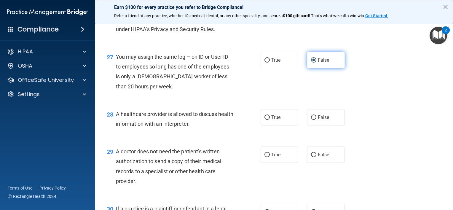
scroll to position [1365, 0]
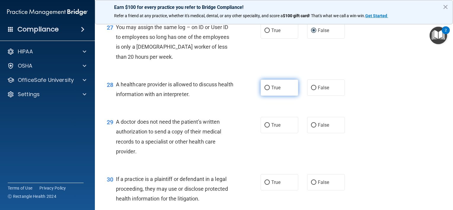
drag, startPoint x: 264, startPoint y: 115, endPoint x: 261, endPoint y: 146, distance: 31.6
click at [265, 90] on input "True" at bounding box center [267, 88] width 5 height 4
radio input "true"
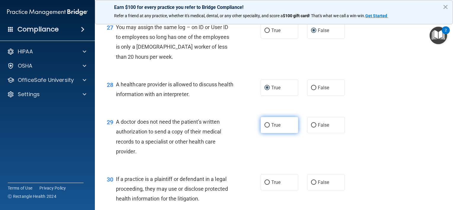
click at [265, 128] on input "True" at bounding box center [267, 125] width 5 height 4
radio input "true"
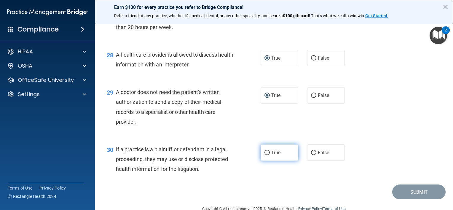
scroll to position [1424, 0]
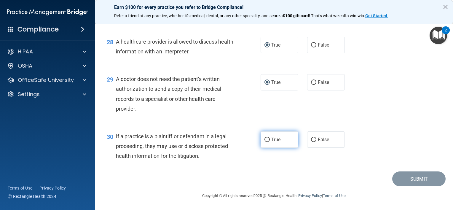
click at [266, 142] on input "True" at bounding box center [267, 140] width 5 height 4
radio input "true"
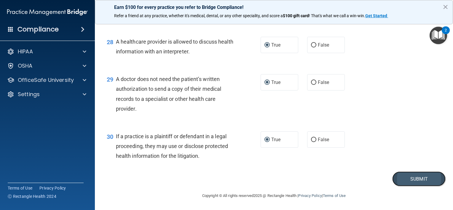
click at [411, 187] on button "Submit" at bounding box center [418, 178] width 53 height 15
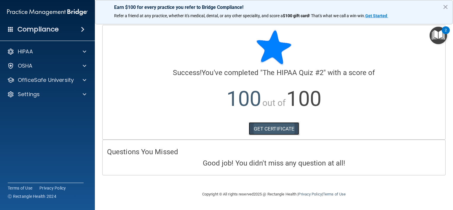
click at [287, 128] on link "GET CERTIFICATE" at bounding box center [274, 128] width 51 height 13
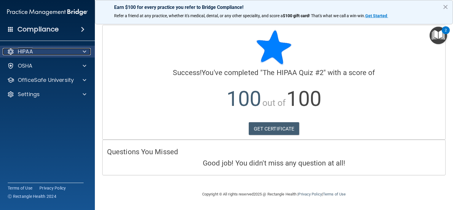
click at [72, 52] on div "HIPAA" at bounding box center [40, 51] width 74 height 7
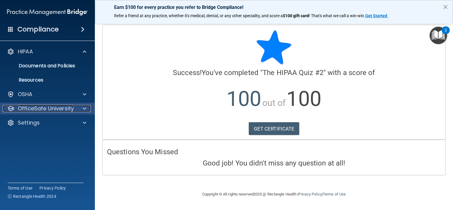
click at [62, 108] on p "OfficeSafe University" at bounding box center [46, 108] width 56 height 7
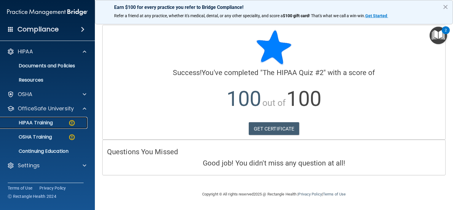
click at [30, 122] on p "HIPAA Training" at bounding box center [28, 123] width 49 height 6
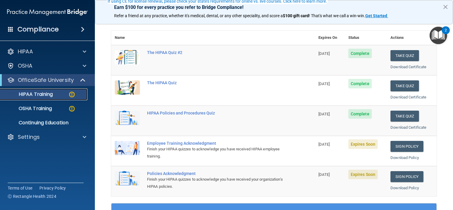
scroll to position [89, 0]
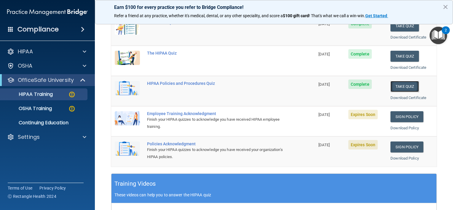
click at [406, 83] on button "Take Quiz" at bounding box center [405, 86] width 28 height 11
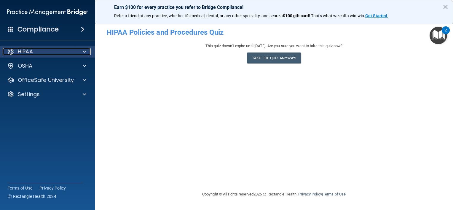
click at [85, 51] on span at bounding box center [85, 51] width 4 height 7
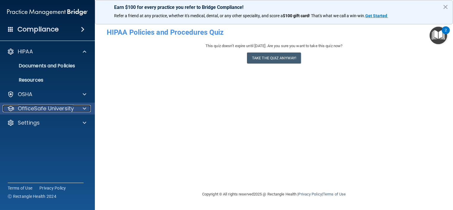
click at [83, 108] on span at bounding box center [85, 108] width 4 height 7
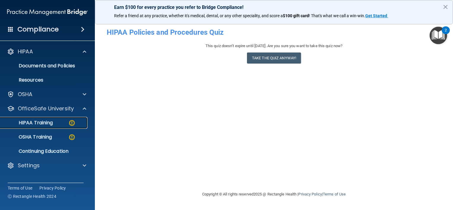
click at [36, 120] on p "HIPAA Training" at bounding box center [28, 123] width 49 height 6
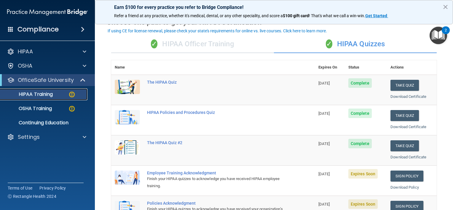
scroll to position [59, 0]
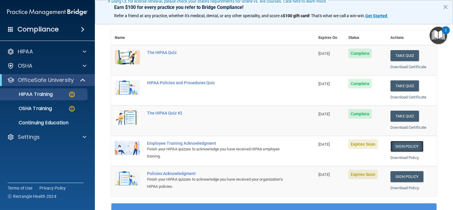
click at [409, 145] on link "Sign Policy" at bounding box center [407, 146] width 33 height 11
click at [360, 144] on span "Expires Soon" at bounding box center [363, 143] width 29 height 9
click at [403, 155] on link "Download Policy" at bounding box center [405, 157] width 28 height 4
click at [403, 144] on link "Sign Policy" at bounding box center [407, 146] width 33 height 11
click at [405, 173] on link "Sign Policy" at bounding box center [407, 176] width 33 height 11
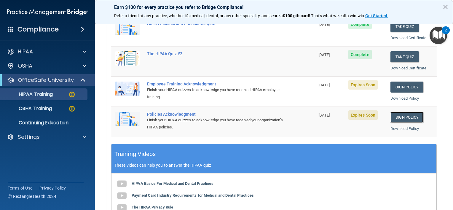
scroll to position [148, 0]
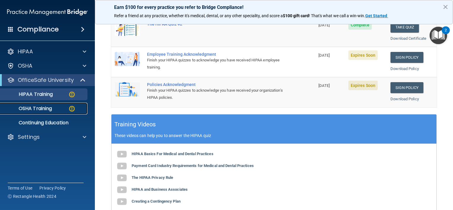
click at [55, 109] on div "OSHA Training" at bounding box center [44, 109] width 81 height 6
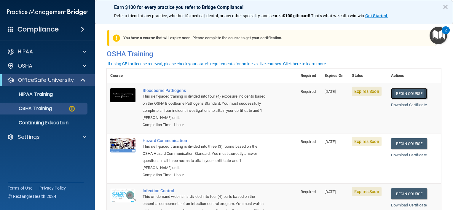
click at [404, 90] on link "Begin Course" at bounding box center [409, 93] width 36 height 11
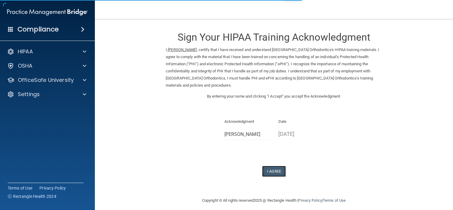
click at [270, 170] on button "I Agree" at bounding box center [274, 171] width 24 height 11
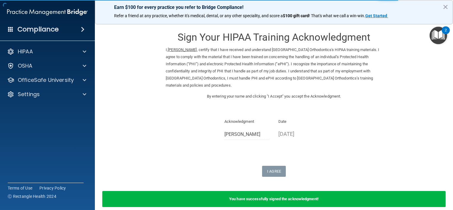
scroll to position [28, 0]
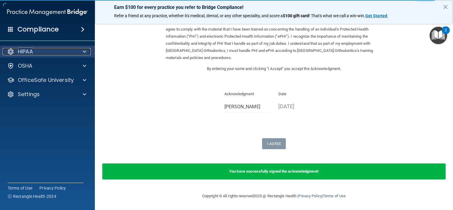
click at [83, 50] on span at bounding box center [85, 51] width 4 height 7
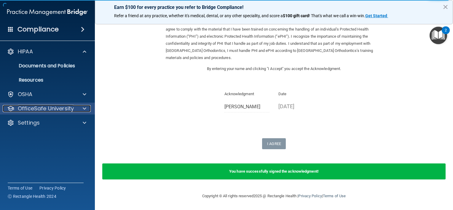
click at [87, 107] on div at bounding box center [83, 108] width 15 height 7
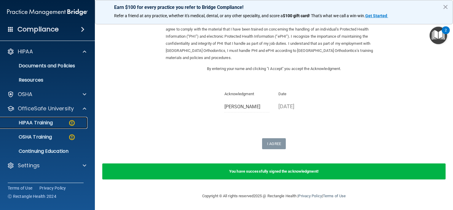
click at [53, 120] on p "HIPAA Training" at bounding box center [28, 123] width 49 height 6
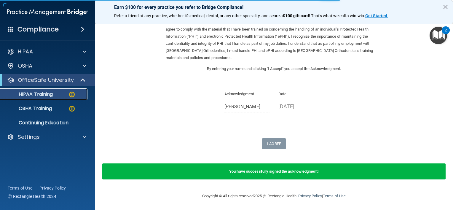
scroll to position [235, 0]
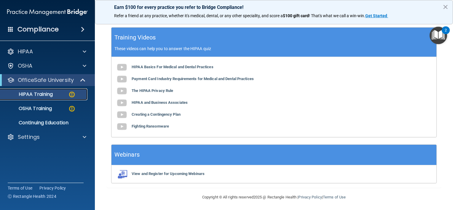
click at [66, 94] on div "HIPAA Training" at bounding box center [44, 94] width 81 height 6
click at [71, 93] on img at bounding box center [71, 94] width 7 height 7
click at [44, 91] on p "HIPAA Training" at bounding box center [28, 94] width 49 height 6
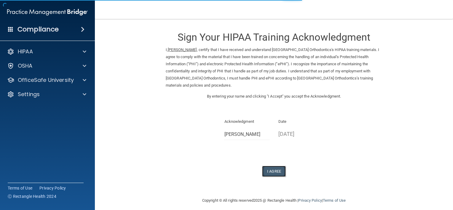
click at [269, 167] on button "I Agree" at bounding box center [274, 171] width 24 height 11
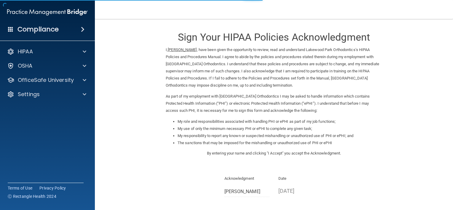
scroll to position [59, 0]
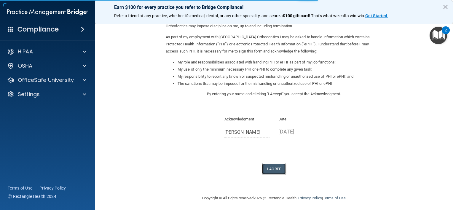
click at [272, 163] on button "I Agree" at bounding box center [274, 168] width 24 height 11
click at [272, 168] on button "I Agree" at bounding box center [274, 168] width 24 height 11
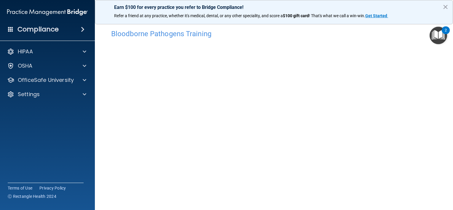
scroll to position [34, 0]
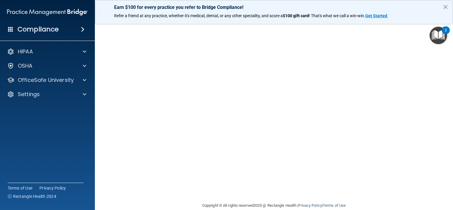
click at [409, 23] on div "Earn $100 for every practice you refer to Bridge Compliance! Refer a friend at …" at bounding box center [274, 12] width 358 height 24
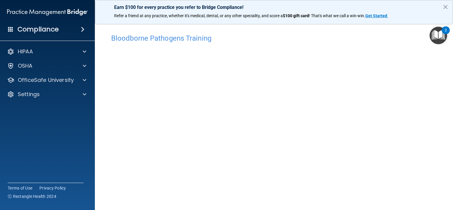
scroll to position [4, 0]
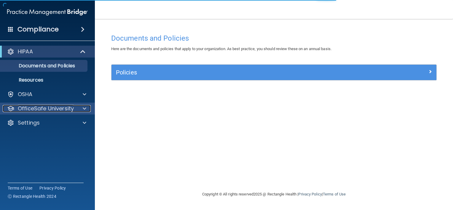
click at [46, 108] on p "OfficeSafe University" at bounding box center [46, 108] width 56 height 7
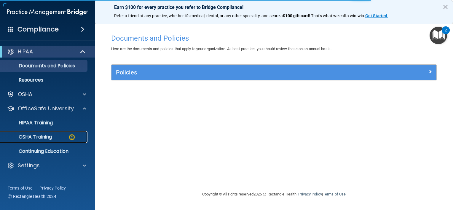
click at [48, 134] on p "OSHA Training" at bounding box center [28, 137] width 48 height 6
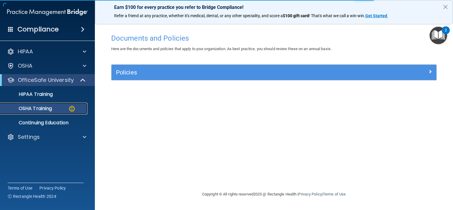
click at [53, 109] on div "OSHA Training" at bounding box center [44, 109] width 81 height 6
click at [76, 108] on div "OSHA Training" at bounding box center [44, 109] width 81 height 6
click at [43, 109] on p "OSHA Training" at bounding box center [28, 109] width 48 height 6
click at [50, 82] on p "OfficeSafe University" at bounding box center [46, 80] width 56 height 7
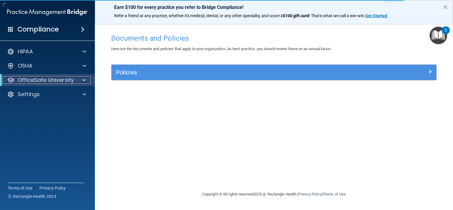
click at [85, 77] on span at bounding box center [84, 80] width 4 height 7
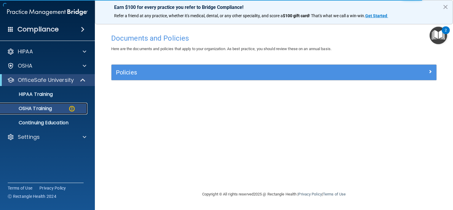
click at [51, 111] on p "OSHA Training" at bounding box center [28, 109] width 48 height 6
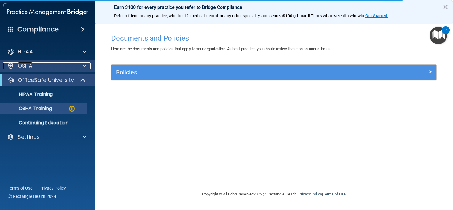
click at [85, 66] on span at bounding box center [85, 65] width 4 height 7
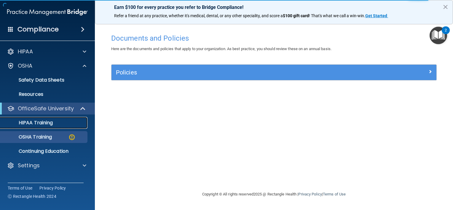
click at [59, 125] on div "HIPAA Training" at bounding box center [44, 123] width 81 height 6
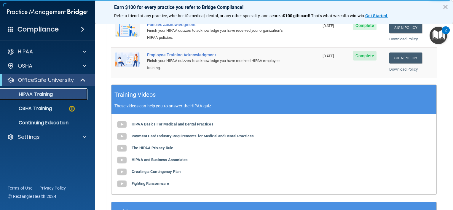
scroll to position [235, 0]
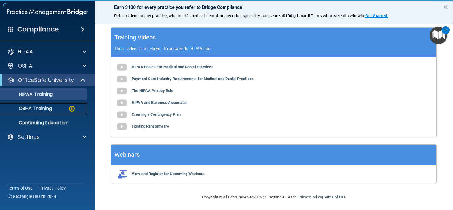
click at [68, 107] on img at bounding box center [71, 108] width 7 height 7
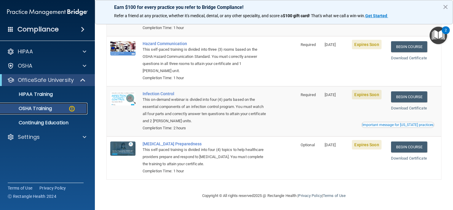
scroll to position [9, 0]
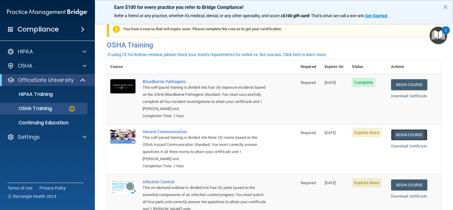
click at [420, 135] on link "Begin Course" at bounding box center [409, 134] width 36 height 11
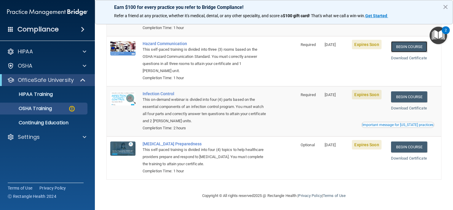
scroll to position [0, 0]
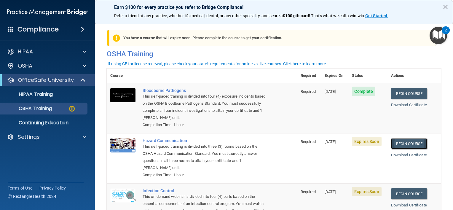
click at [407, 144] on link "Begin Course" at bounding box center [409, 143] width 36 height 11
click at [356, 191] on span "Expires Soon" at bounding box center [366, 191] width 29 height 9
click at [410, 193] on link "Begin Course" at bounding box center [409, 193] width 36 height 11
click at [26, 53] on p "HIPAA" at bounding box center [25, 51] width 15 height 7
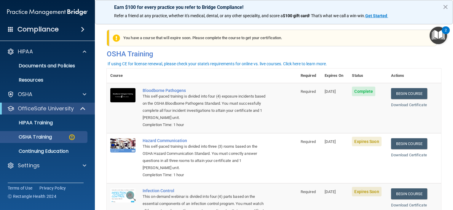
click at [32, 29] on h4 "Compliance" at bounding box center [38, 29] width 41 height 8
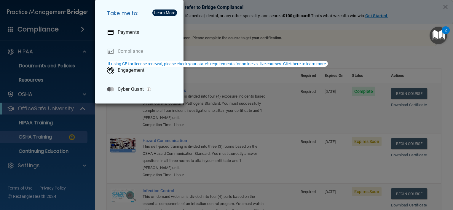
click at [152, 175] on div "Take me to: Payments Compliance Engagement Cyber Quant" at bounding box center [226, 105] width 453 height 210
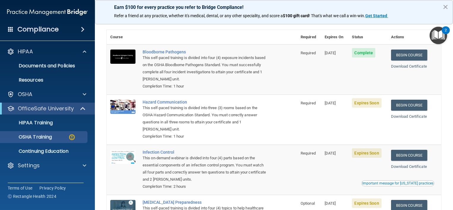
scroll to position [98, 0]
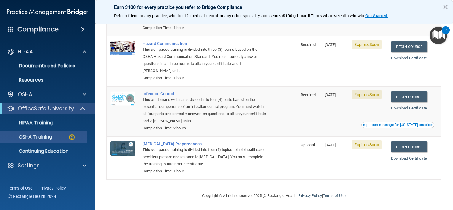
click at [371, 144] on span "Expires Soon" at bounding box center [366, 144] width 29 height 9
click at [401, 147] on link "Begin Course" at bounding box center [409, 146] width 36 height 11
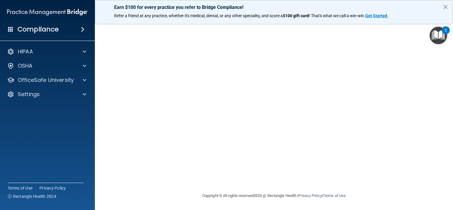
scroll to position [13, 0]
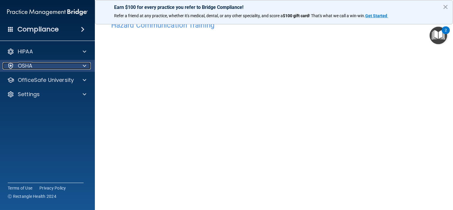
click at [39, 64] on div "OSHA" at bounding box center [40, 65] width 74 height 7
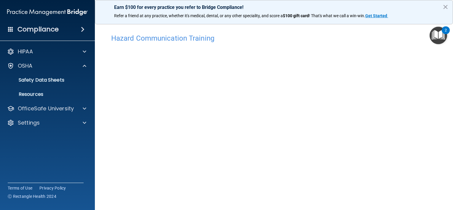
scroll to position [57, 0]
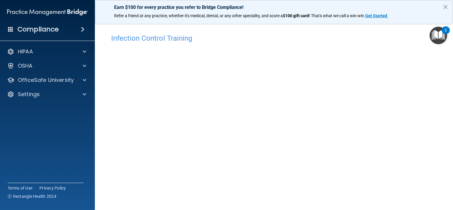
scroll to position [30, 0]
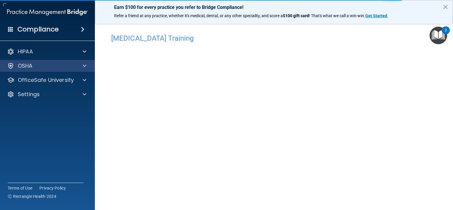
click at [44, 60] on div "OSHA" at bounding box center [47, 66] width 95 height 12
click at [82, 66] on div at bounding box center [83, 65] width 15 height 7
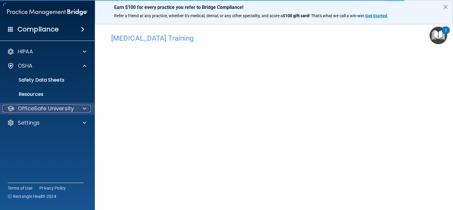
click at [82, 109] on div at bounding box center [83, 108] width 15 height 7
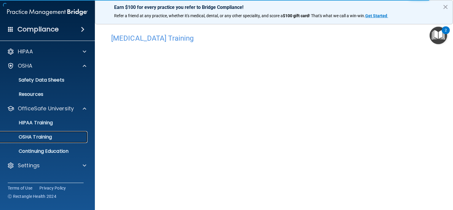
click at [69, 136] on div "OSHA Training" at bounding box center [44, 137] width 81 height 6
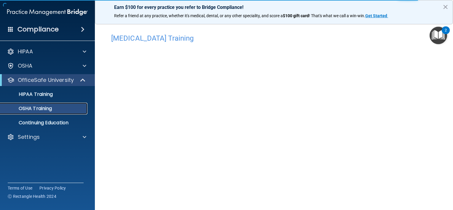
click at [61, 106] on div "OSHA Training" at bounding box center [44, 109] width 81 height 6
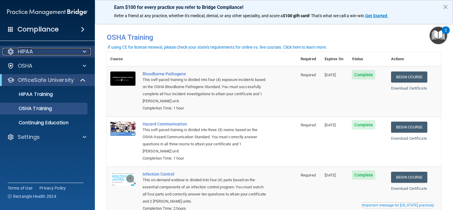
click at [39, 48] on div "HIPAA" at bounding box center [40, 51] width 74 height 7
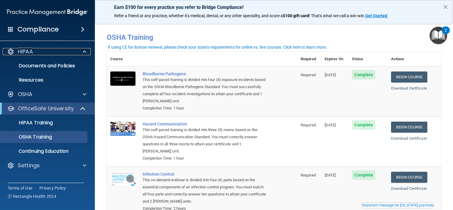
scroll to position [81, 0]
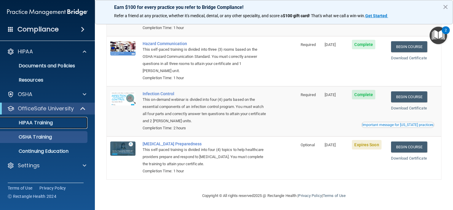
click at [52, 120] on p "HIPAA Training" at bounding box center [28, 123] width 49 height 6
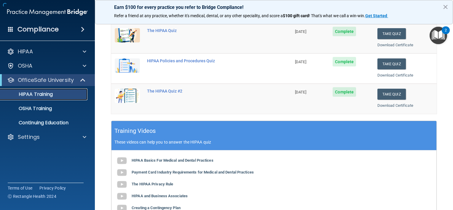
scroll to position [235, 0]
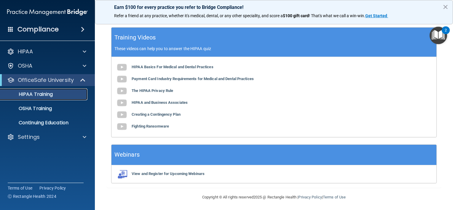
click at [65, 94] on div "HIPAA Training" at bounding box center [44, 94] width 81 height 6
click at [83, 79] on span at bounding box center [83, 80] width 5 height 7
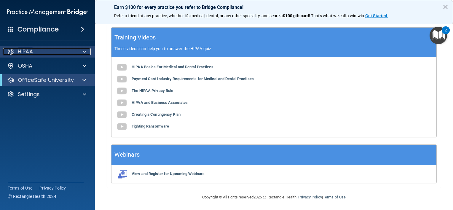
click at [56, 50] on div "HIPAA" at bounding box center [40, 51] width 74 height 7
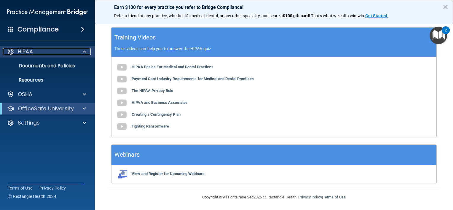
click at [35, 49] on div "HIPAA" at bounding box center [40, 51] width 74 height 7
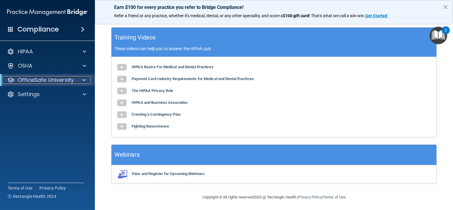
click at [48, 77] on p "OfficeSafe University" at bounding box center [46, 80] width 56 height 7
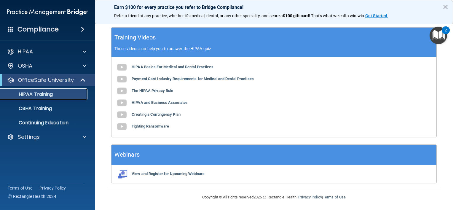
click at [61, 94] on div "HIPAA Training" at bounding box center [44, 94] width 81 height 6
click at [446, 4] on button "×" at bounding box center [446, 6] width 6 height 9
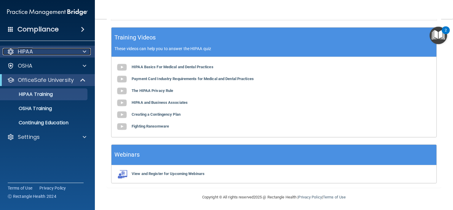
click at [15, 50] on div "HIPAA" at bounding box center [40, 51] width 74 height 7
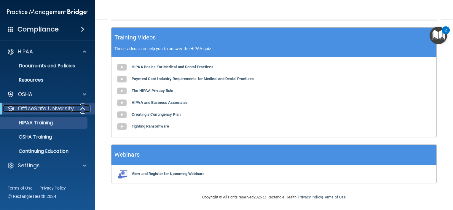
click at [83, 105] on span at bounding box center [83, 108] width 5 height 7
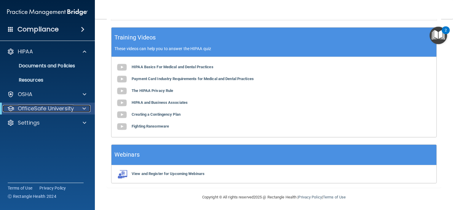
click at [86, 107] on div at bounding box center [83, 108] width 15 height 7
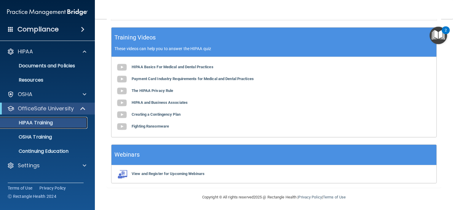
click at [64, 120] on div "HIPAA Training" at bounding box center [44, 123] width 81 height 6
click at [51, 139] on p "OSHA Training" at bounding box center [28, 137] width 48 height 6
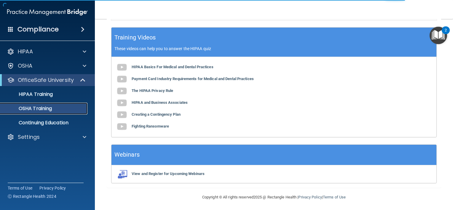
scroll to position [81, 0]
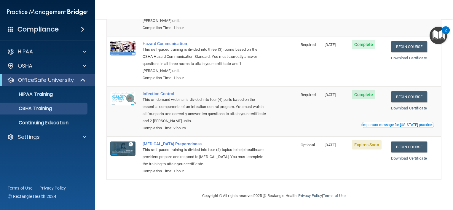
click at [307, 173] on td "Optional" at bounding box center [309, 157] width 24 height 43
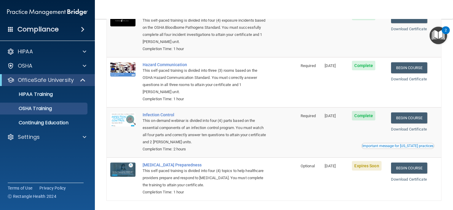
scroll to position [0, 0]
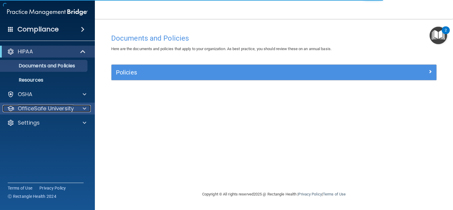
click at [84, 109] on span at bounding box center [85, 108] width 4 height 7
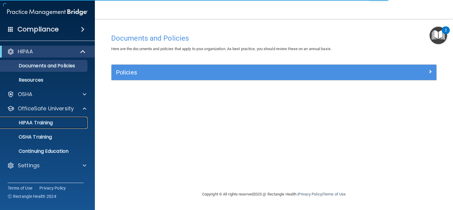
click at [69, 121] on div "HIPAA Training" at bounding box center [44, 123] width 81 height 6
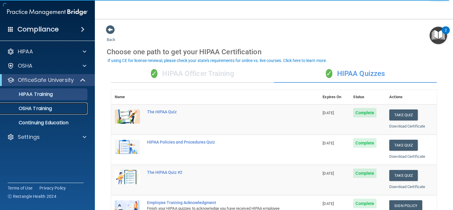
click at [40, 110] on p "OSHA Training" at bounding box center [28, 109] width 48 height 6
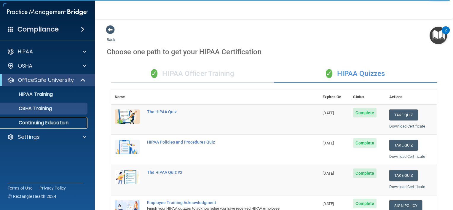
click at [40, 124] on p "Continuing Education" at bounding box center [44, 123] width 81 height 6
